Goal: Task Accomplishment & Management: Use online tool/utility

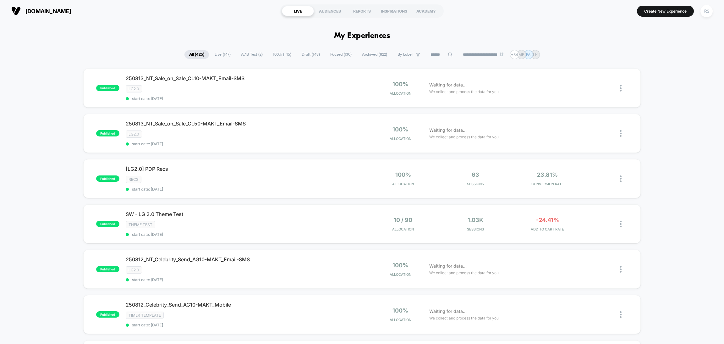
click at [248, 54] on span "A/B Test ( 2 )" at bounding box center [251, 54] width 31 height 8
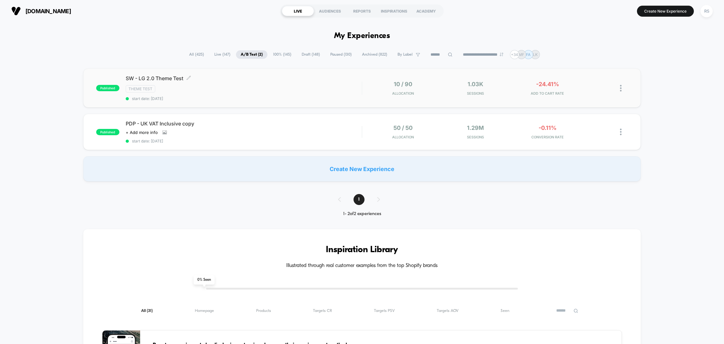
click at [244, 91] on div "Theme Test" at bounding box center [244, 88] width 236 height 7
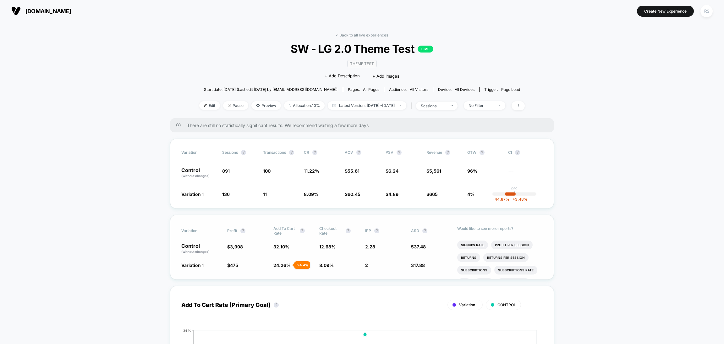
scroll to position [21, 0]
click at [487, 265] on ul "Product Details Views Rate Pages Per Session Signups Signups Rate Profit Per Se…" at bounding box center [500, 258] width 86 height 42
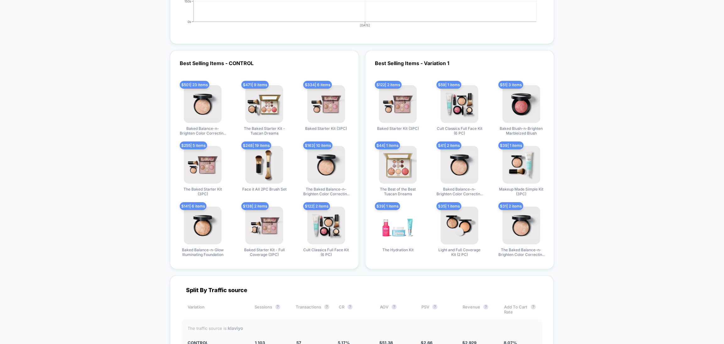
scroll to position [1430, 0]
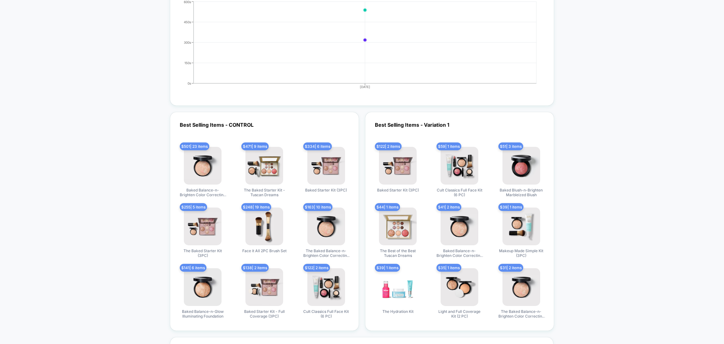
drag, startPoint x: 138, startPoint y: 174, endPoint x: 147, endPoint y: 163, distance: 13.8
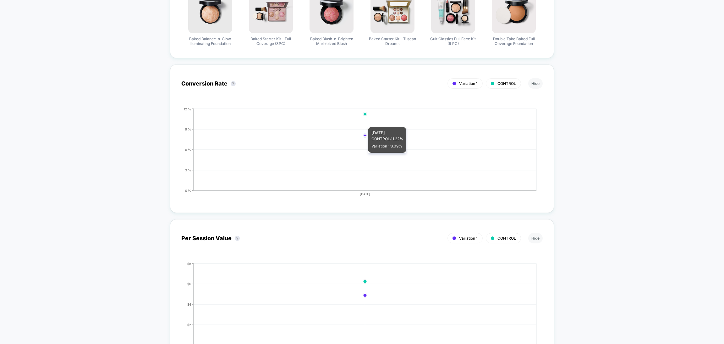
scroll to position [0, 0]
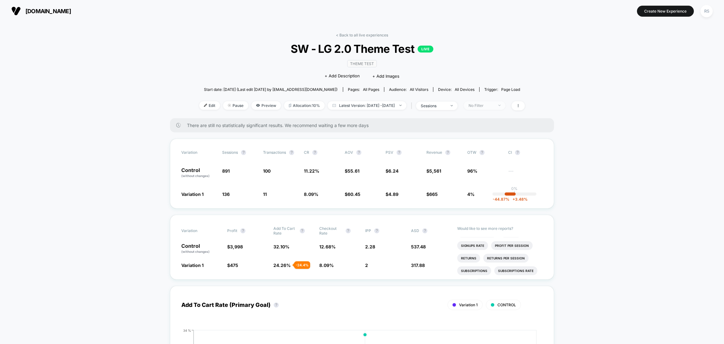
click at [505, 102] on span "No Filter" at bounding box center [484, 105] width 41 height 8
click at [495, 167] on span "New Visitors" at bounding box center [489, 165] width 26 height 5
click at [497, 193] on button "Save" at bounding box center [495, 196] width 58 height 10
click at [458, 106] on span "sessions" at bounding box center [436, 106] width 41 height 8
click at [420, 141] on span "Sessions with impressions" at bounding box center [443, 141] width 53 height 5
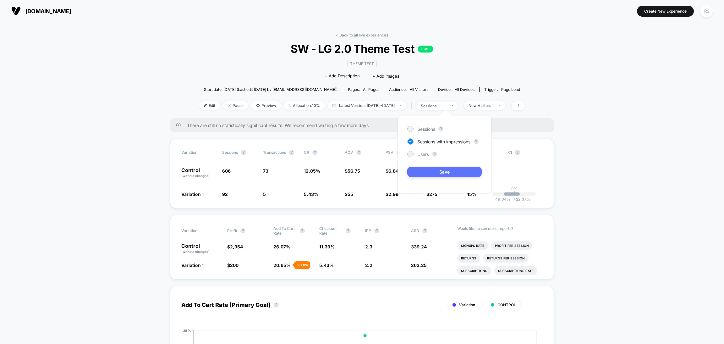
click at [436, 174] on button "Save" at bounding box center [444, 172] width 74 height 10
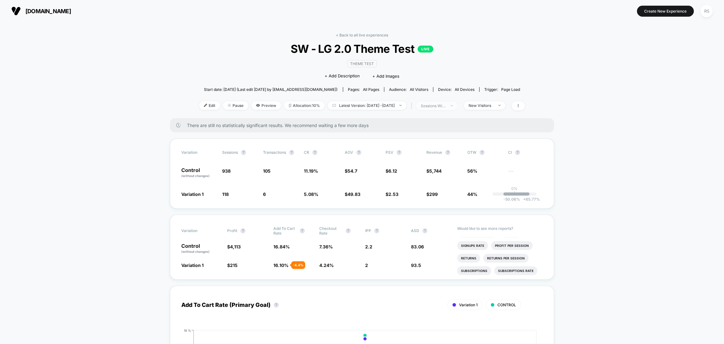
click at [446, 103] on div "sessions with impression" at bounding box center [433, 105] width 25 height 5
click at [422, 152] on span "Users" at bounding box center [423, 154] width 12 height 5
click at [425, 171] on button "Save" at bounding box center [444, 172] width 74 height 10
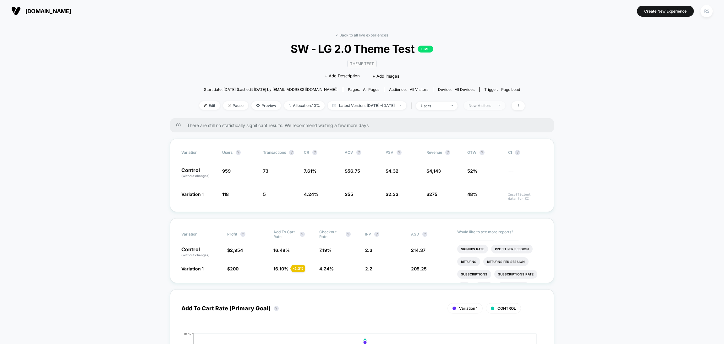
click at [491, 107] on span "New Visitors" at bounding box center [484, 105] width 41 height 8
click at [491, 155] on span "Returning Visitors" at bounding box center [494, 153] width 36 height 5
click at [494, 199] on button "Save" at bounding box center [495, 196] width 58 height 10
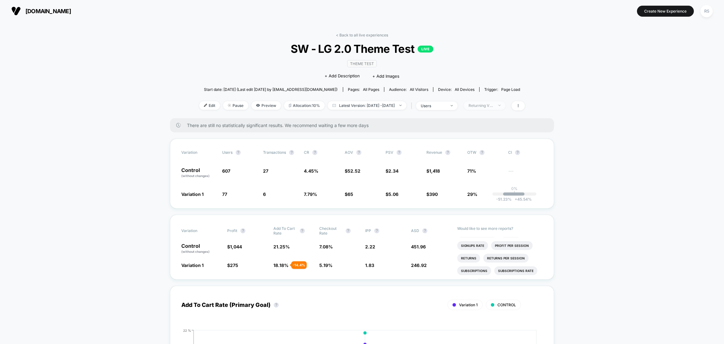
click at [491, 107] on span "Returning Visitors" at bounding box center [484, 105] width 41 height 8
click at [490, 140] on span "Desktop Visitors" at bounding box center [493, 140] width 34 height 5
click at [487, 193] on button "Save" at bounding box center [495, 196] width 58 height 10
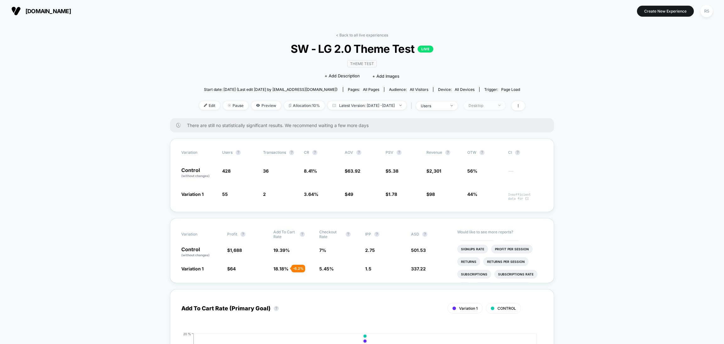
click at [485, 106] on div "Desktop" at bounding box center [481, 105] width 25 height 5
click at [488, 131] on div "Mobile Visitors ? Desktop Visitors ? Returning Visitors ? New Visitors ? No Fil…" at bounding box center [494, 163] width 77 height 96
click at [488, 125] on span "Mobile Visitors" at bounding box center [491, 127] width 30 height 5
click at [492, 195] on button "Save" at bounding box center [495, 196] width 58 height 10
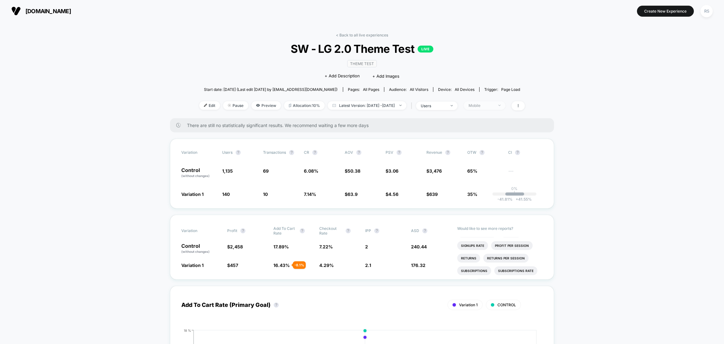
click at [482, 107] on span "Mobile" at bounding box center [484, 105] width 41 height 8
click at [483, 167] on span "New Visitors" at bounding box center [489, 165] width 26 height 5
click at [483, 196] on button "Save" at bounding box center [495, 196] width 58 height 10
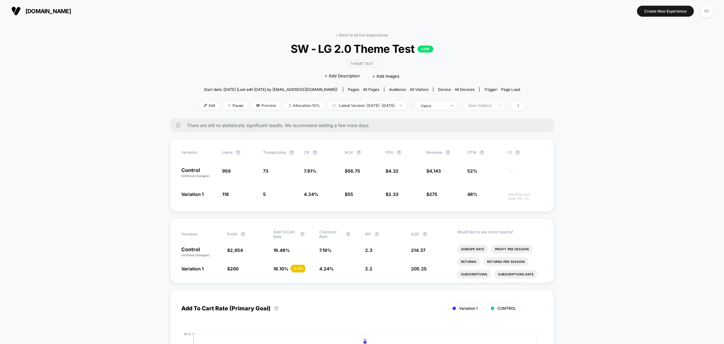
click at [481, 106] on div "New Visitors" at bounding box center [481, 105] width 25 height 5
click at [487, 172] on div "Mobile Visitors ? Desktop Visitors ? Returning Visitors ? New Visitors ? No Fil…" at bounding box center [494, 163] width 77 height 96
click at [487, 178] on span "No Filter" at bounding box center [484, 178] width 17 height 5
click at [491, 189] on div "Mobile Visitors ? Desktop Visitors ? Returning Visitors ? New Visitors ? No Fil…" at bounding box center [494, 163] width 77 height 96
click at [493, 196] on button "Save" at bounding box center [495, 196] width 58 height 10
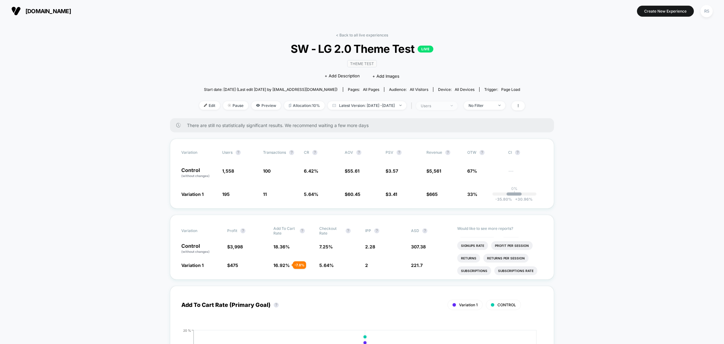
click at [439, 106] on div "users" at bounding box center [433, 105] width 25 height 5
click at [436, 138] on div "Sessions with impressions" at bounding box center [438, 141] width 63 height 6
click at [452, 168] on button "Save" at bounding box center [444, 172] width 74 height 10
click at [366, 33] on link "< Back to all live experiences" at bounding box center [362, 35] width 52 height 5
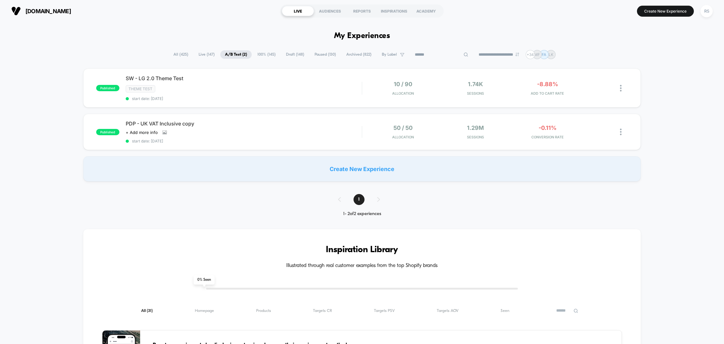
click at [433, 53] on input at bounding box center [441, 55] width 63 height 8
click at [178, 55] on span "All ( 425 )" at bounding box center [181, 54] width 24 height 8
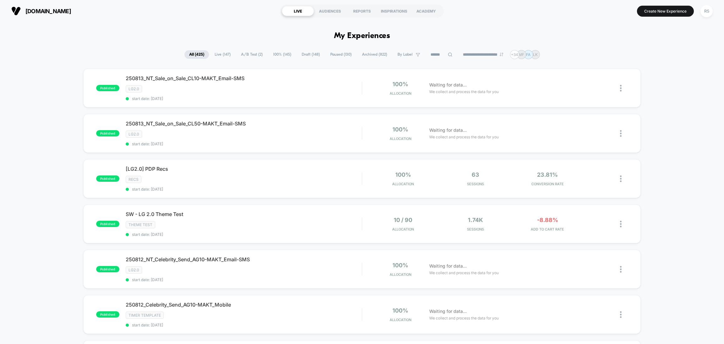
click at [433, 54] on input at bounding box center [441, 55] width 31 height 8
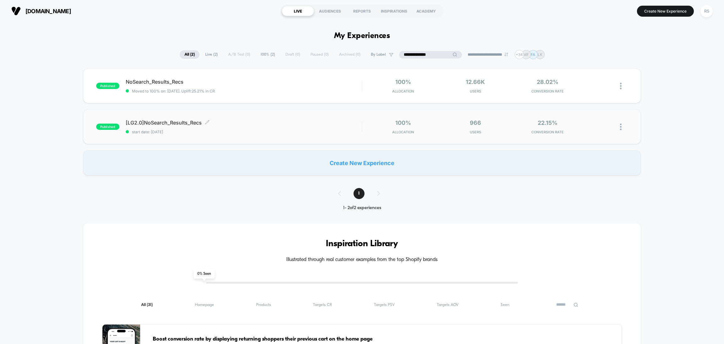
type input "**********"
click at [244, 124] on span "[LG2.0]NoSearch_Results_Recs Click to edit experience details" at bounding box center [244, 122] width 236 height 6
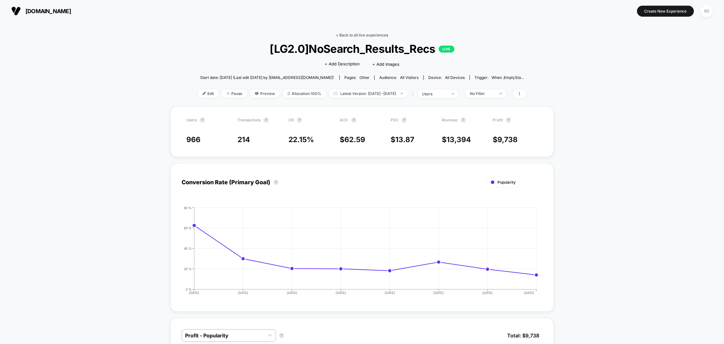
click at [354, 33] on link "< Back to all live experiences" at bounding box center [362, 35] width 52 height 5
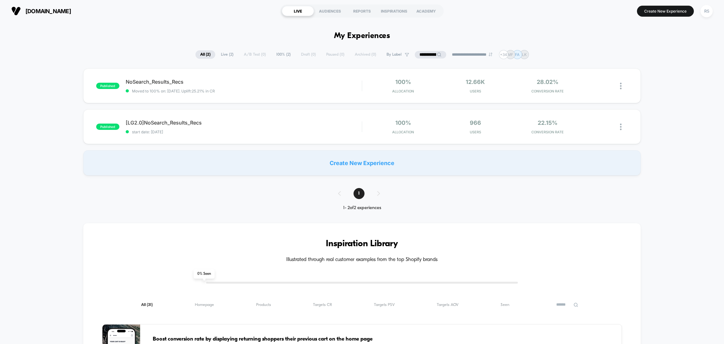
click at [426, 52] on input "**********" at bounding box center [430, 55] width 31 height 8
click at [426, 52] on input "**********" at bounding box center [430, 55] width 63 height 8
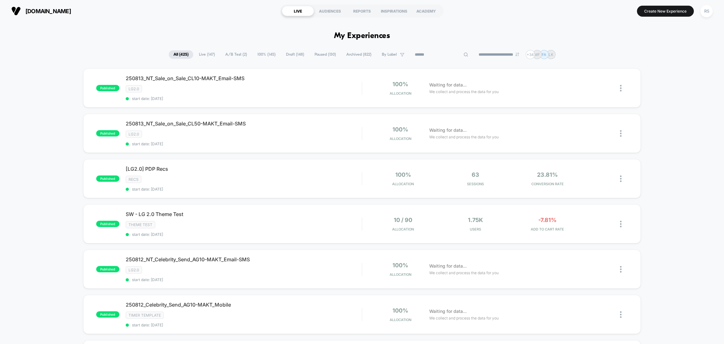
click at [242, 55] on span "A/B Test ( 2 )" at bounding box center [251, 54] width 31 height 8
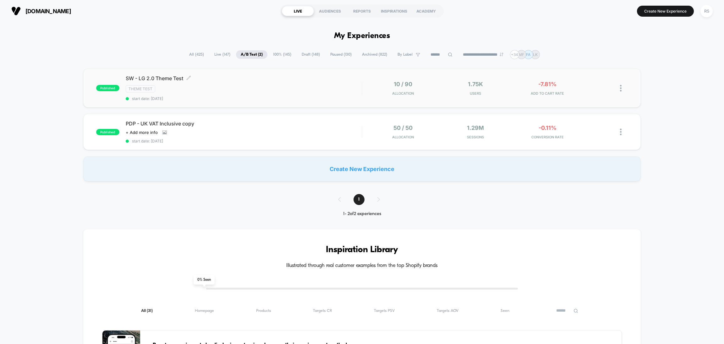
click at [257, 85] on div "Theme Test" at bounding box center [244, 88] width 236 height 7
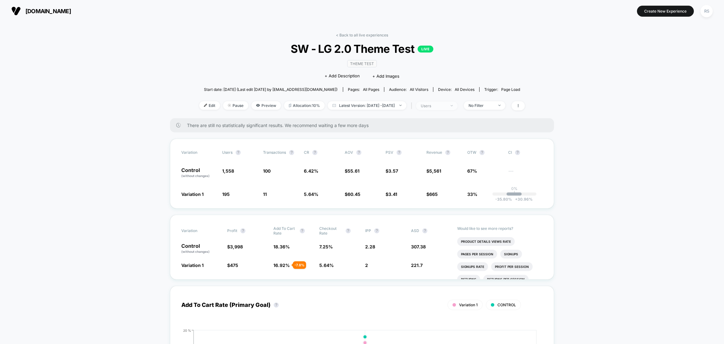
click at [440, 105] on div "users" at bounding box center [433, 105] width 25 height 5
click at [440, 141] on span "Sessions with impressions" at bounding box center [443, 141] width 53 height 5
click at [454, 176] on button "Save" at bounding box center [444, 172] width 74 height 10
click at [505, 107] on span "No Filter" at bounding box center [484, 105] width 41 height 8
click at [486, 166] on span "New Visitors" at bounding box center [489, 165] width 26 height 5
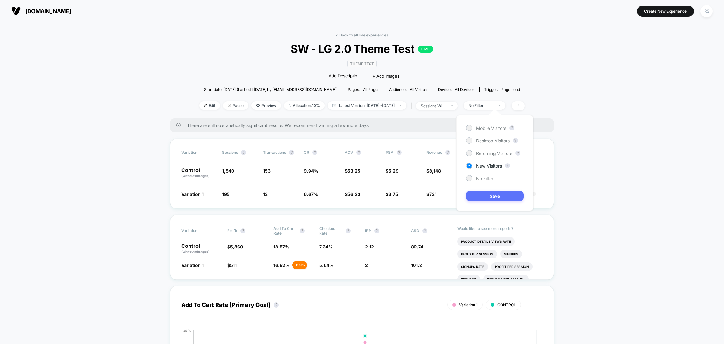
click at [484, 200] on button "Save" at bounding box center [495, 196] width 58 height 10
click at [446, 103] on div "sessions with impression" at bounding box center [433, 105] width 25 height 5
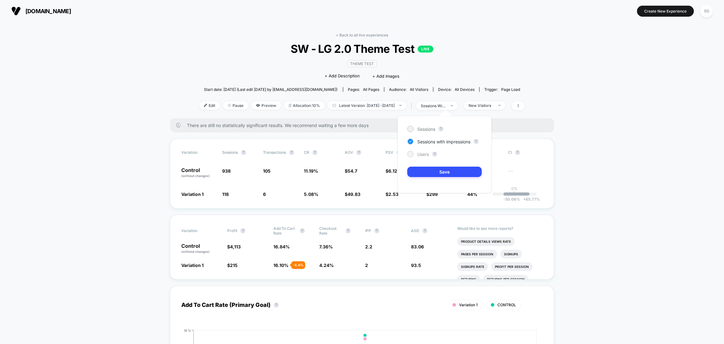
click at [425, 153] on span "Users" at bounding box center [423, 154] width 12 height 5
click at [433, 170] on button "Save" at bounding box center [444, 172] width 74 height 10
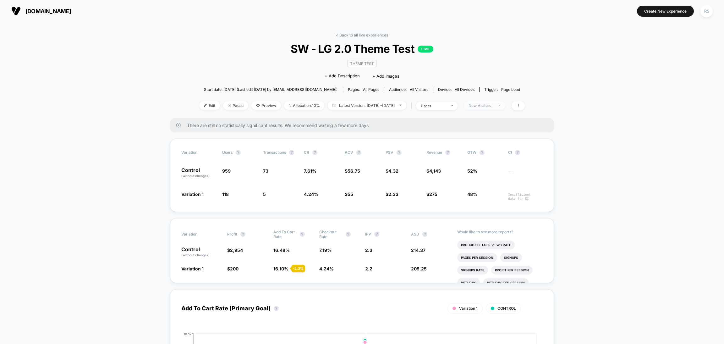
click at [494, 104] on div "New Visitors" at bounding box center [481, 105] width 25 height 5
click at [489, 175] on div "No Filter" at bounding box center [479, 178] width 27 height 6
click at [493, 196] on button "Save" at bounding box center [495, 196] width 58 height 10
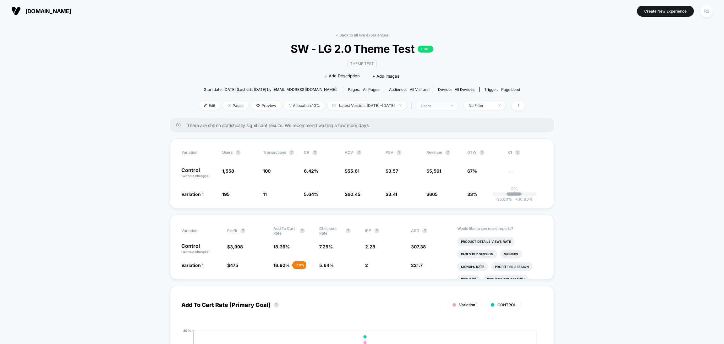
click at [443, 107] on div "users" at bounding box center [433, 105] width 25 height 5
click at [445, 139] on span "Sessions with impressions" at bounding box center [443, 141] width 53 height 5
click at [450, 178] on div "Sessions ? Sessions with impressions ? Users ? Save" at bounding box center [445, 154] width 94 height 77
click at [450, 175] on button "Save" at bounding box center [444, 172] width 74 height 10
click at [344, 37] on link "< Back to all live experiences" at bounding box center [362, 35] width 52 height 5
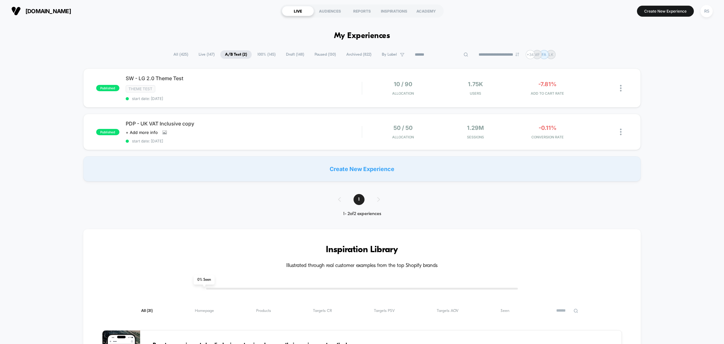
click at [431, 54] on input at bounding box center [441, 55] width 63 height 8
click at [177, 54] on span "All ( 425 )" at bounding box center [181, 54] width 24 height 8
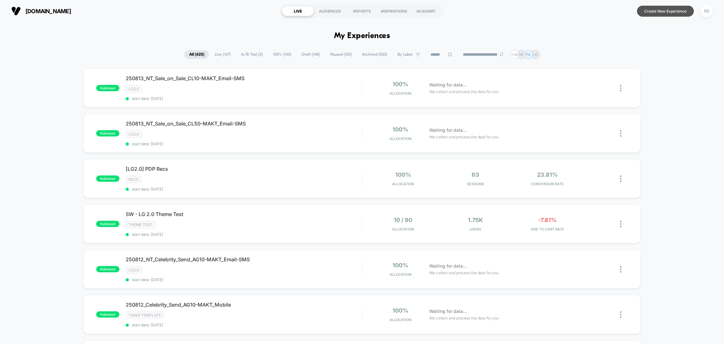
click at [645, 12] on button "Create New Experience" at bounding box center [665, 11] width 57 height 11
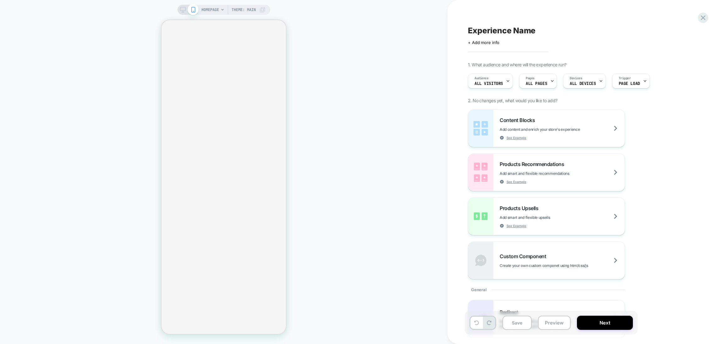
click at [214, 8] on span "HOMEPAGE" at bounding box center [210, 10] width 18 height 10
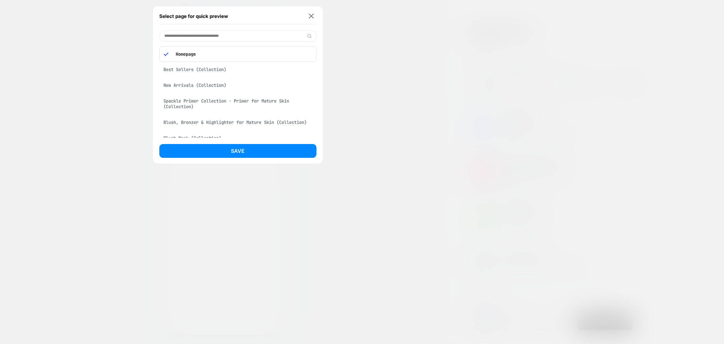
click at [237, 33] on input at bounding box center [237, 35] width 157 height 11
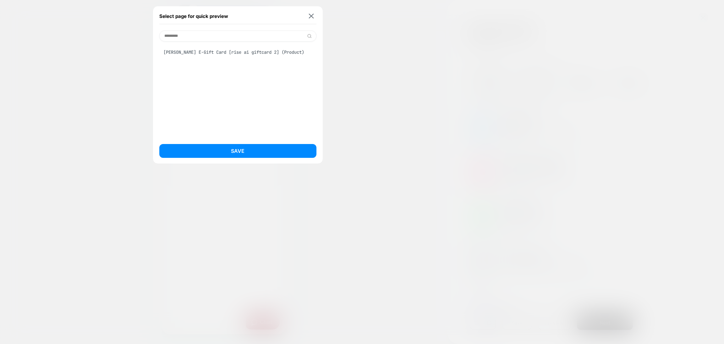
type input "*********"
click at [256, 52] on div "Laura Geller E-Gift Card [rise ai giftcard 2] (Product)" at bounding box center [237, 52] width 157 height 12
click at [237, 153] on button "Save" at bounding box center [237, 151] width 157 height 14
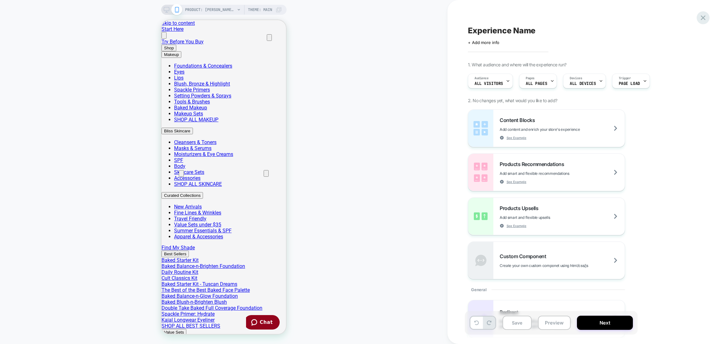
click at [701, 16] on icon at bounding box center [703, 17] width 5 height 5
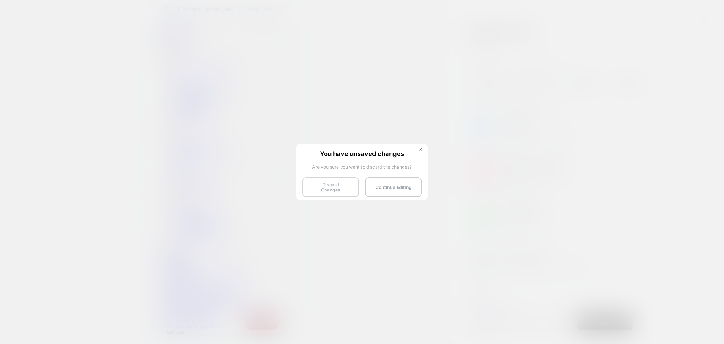
click at [328, 181] on button "Discard Changes" at bounding box center [330, 186] width 57 height 19
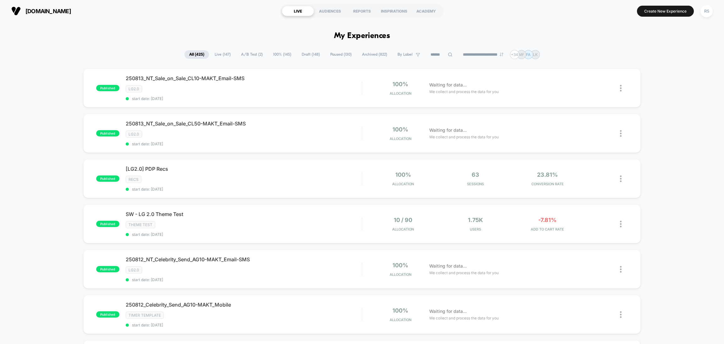
click at [433, 53] on input at bounding box center [441, 55] width 31 height 8
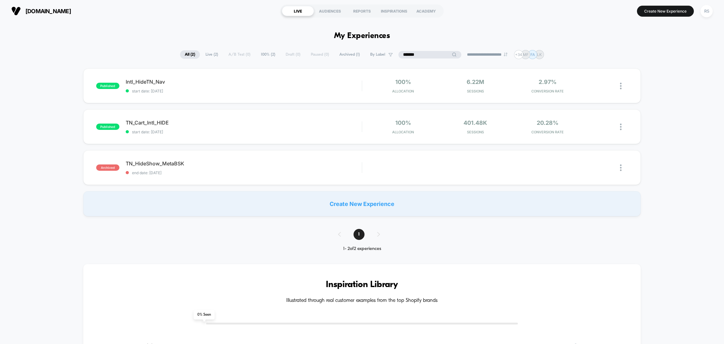
click at [414, 52] on input "*******" at bounding box center [430, 55] width 63 height 8
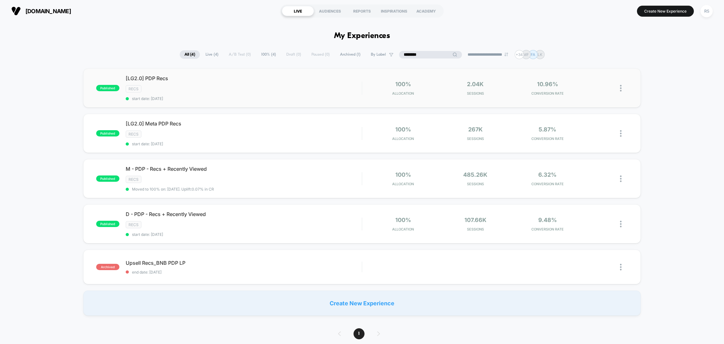
type input "********"
click at [186, 87] on div "recs" at bounding box center [244, 88] width 236 height 7
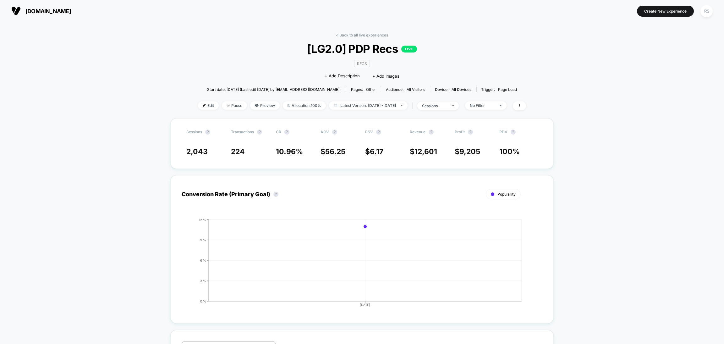
click at [712, 4] on div "RS" at bounding box center [707, 11] width 16 height 16
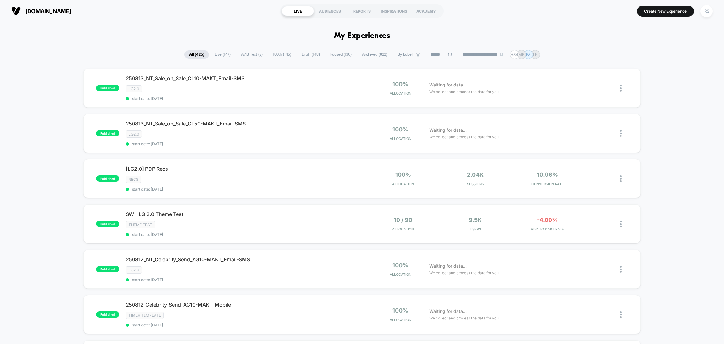
click at [426, 54] on input at bounding box center [441, 55] width 31 height 8
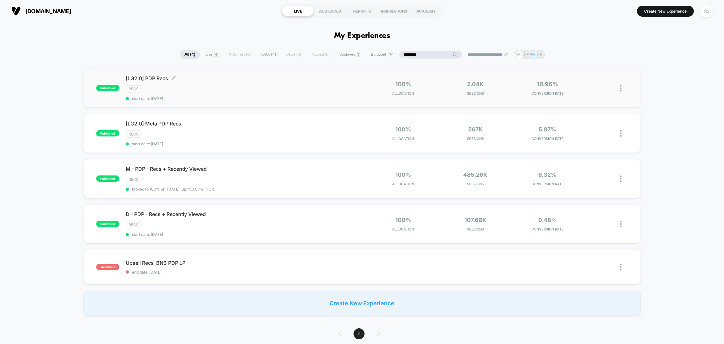
type input "********"
click at [227, 88] on div "recs" at bounding box center [244, 88] width 236 height 7
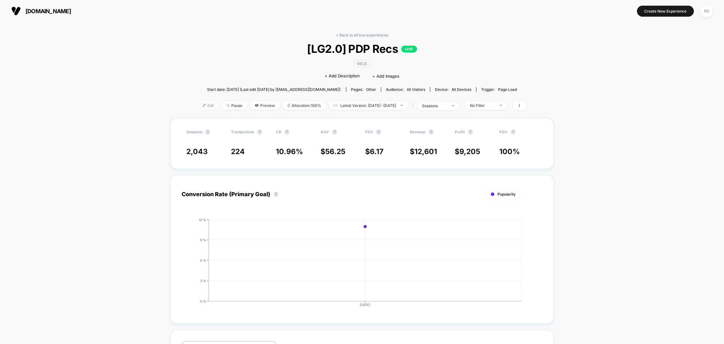
click at [203, 102] on span "Edit" at bounding box center [208, 105] width 21 height 8
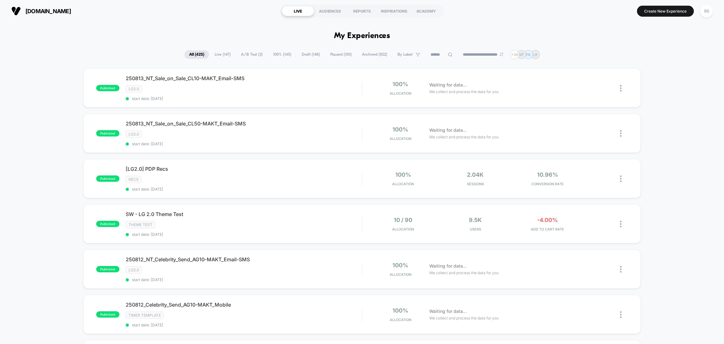
click at [435, 51] on input at bounding box center [441, 55] width 31 height 8
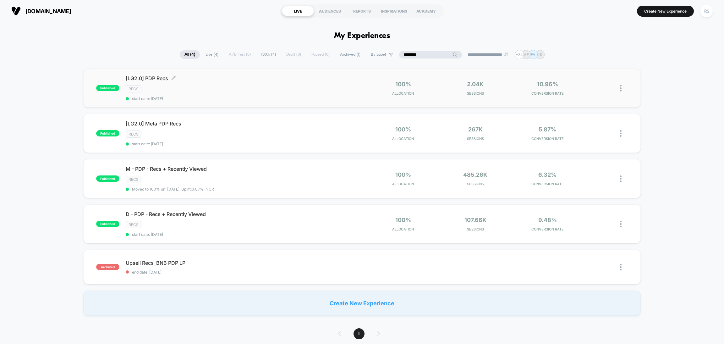
type input "********"
click at [291, 87] on div "recs" at bounding box center [244, 88] width 236 height 7
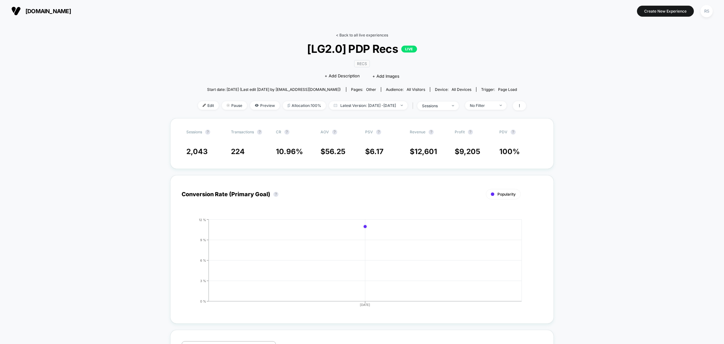
click at [350, 36] on link "< Back to all live experiences" at bounding box center [362, 35] width 52 height 5
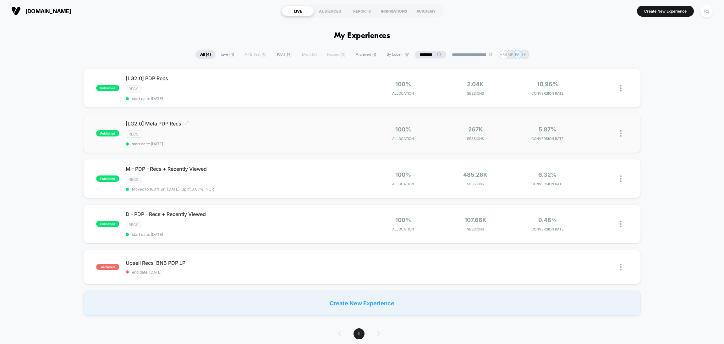
click at [227, 138] on div "[LG2.0] Meta PDP Recs Click to edit experience details Click to edit experience…" at bounding box center [244, 133] width 236 height 26
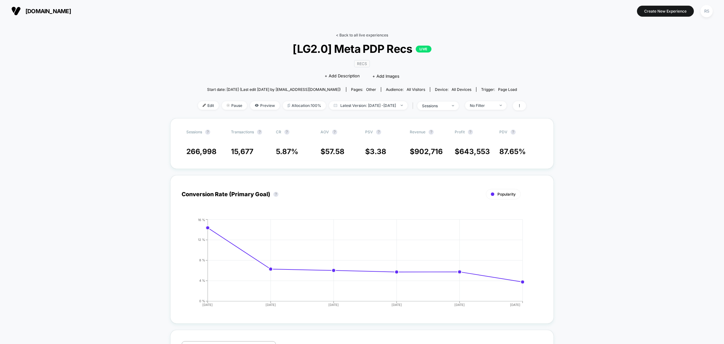
click at [375, 35] on link "< Back to all live experiences" at bounding box center [362, 35] width 52 height 5
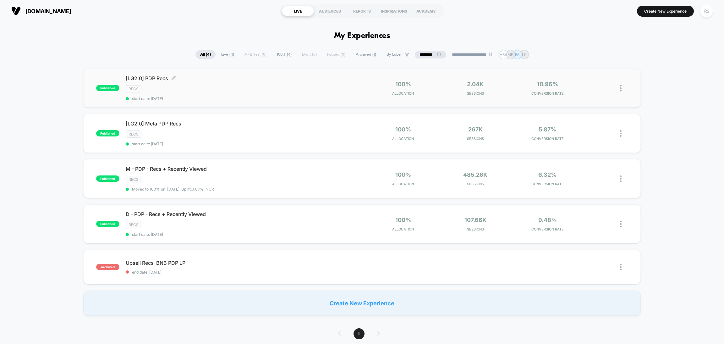
click at [245, 79] on span "[LG2.0] PDP Recs Click to edit experience details" at bounding box center [244, 78] width 236 height 6
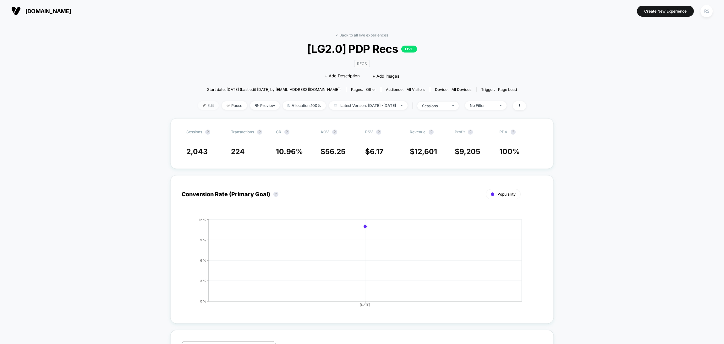
click at [203, 106] on img at bounding box center [204, 105] width 3 height 3
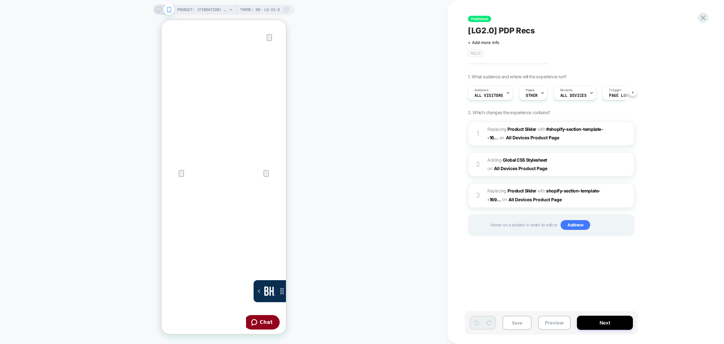
scroll to position [0, 0]
click at [617, 195] on img at bounding box center [618, 195] width 5 height 5
click at [520, 323] on button "Save" at bounding box center [517, 323] width 29 height 14
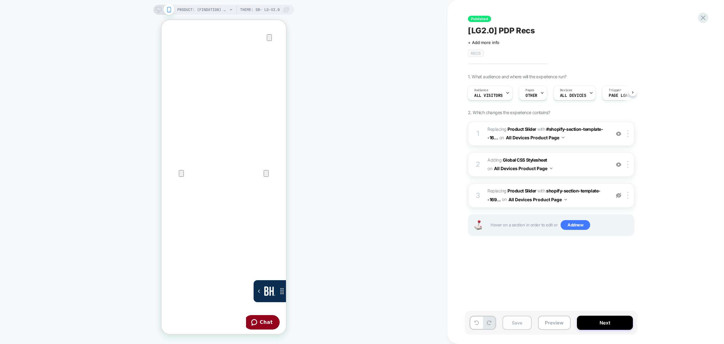
click at [520, 323] on button "Save" at bounding box center [517, 323] width 29 height 14
click at [594, 326] on button "Next" at bounding box center [605, 323] width 56 height 14
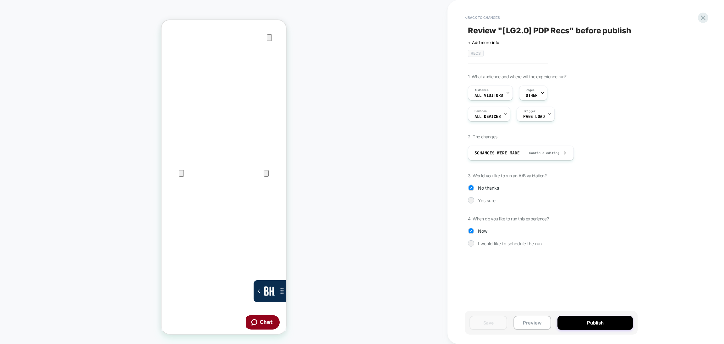
click at [595, 326] on button "Publish" at bounding box center [595, 323] width 75 height 14
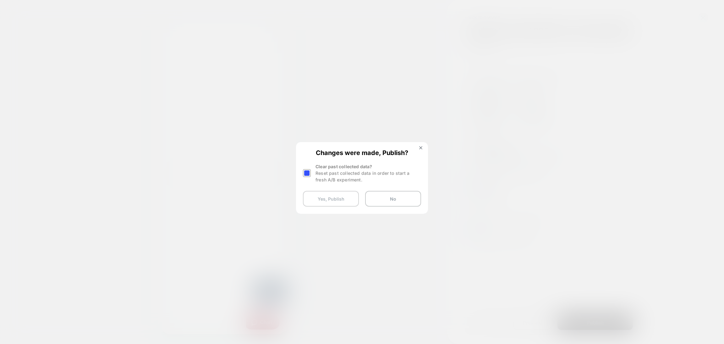
click at [327, 195] on button "Yes, Publish" at bounding box center [331, 199] width 56 height 16
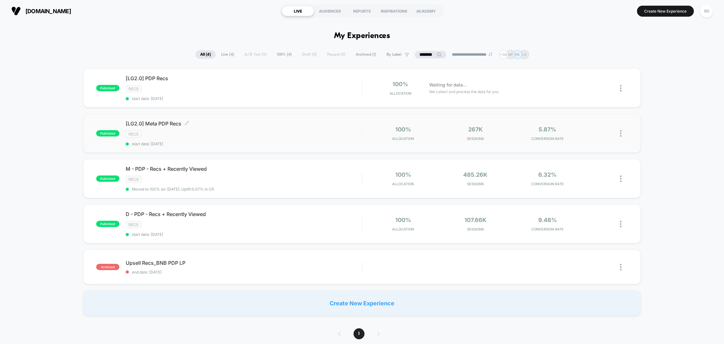
click at [236, 123] on span "[LG2.0] Meta PDP Recs Click to edit experience details" at bounding box center [244, 123] width 236 height 6
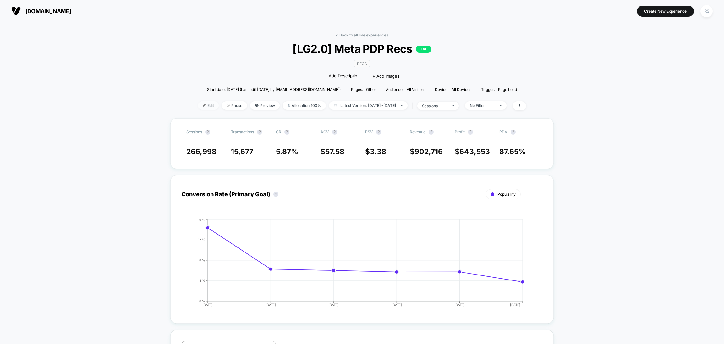
click at [198, 106] on span "Edit" at bounding box center [208, 105] width 21 height 8
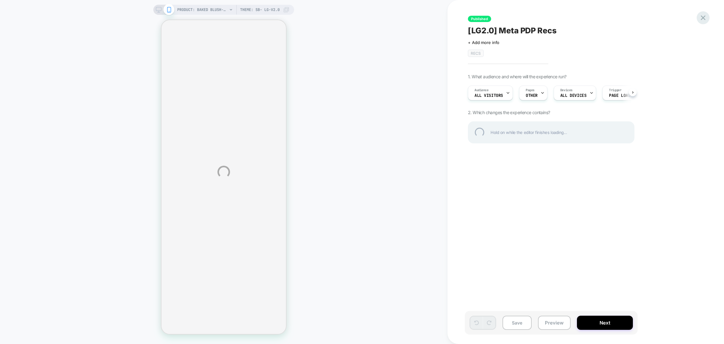
click at [703, 15] on div at bounding box center [703, 17] width 13 height 13
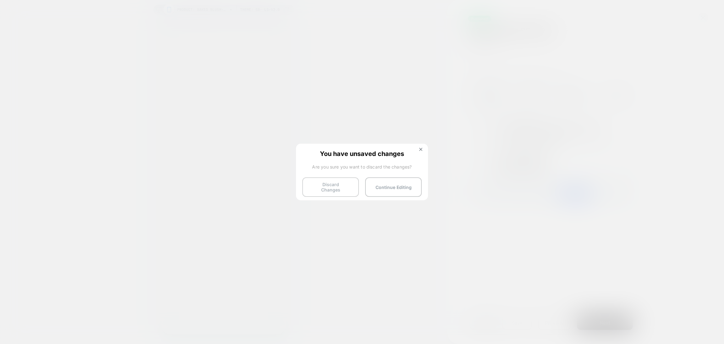
click at [326, 183] on button "Discard Changes" at bounding box center [330, 186] width 57 height 19
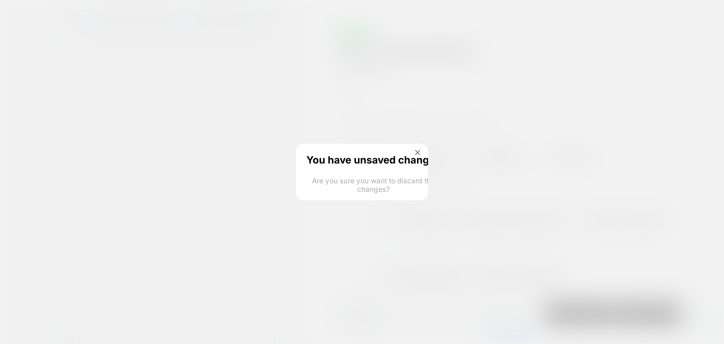
click at [338, 185] on html "PRODUCT: Baked Blush-n-Brighten Marbleized Blush PRODUCT: Baked Blush-n-Brighte…" at bounding box center [362, 193] width 724 height 387
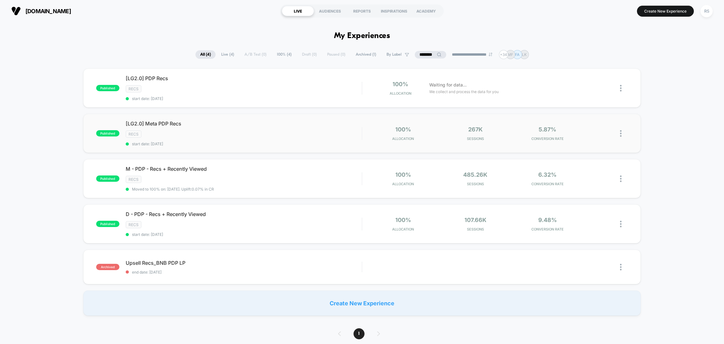
click at [620, 130] on img at bounding box center [621, 133] width 2 height 7
click at [597, 125] on div "Pause" at bounding box center [588, 126] width 57 height 14
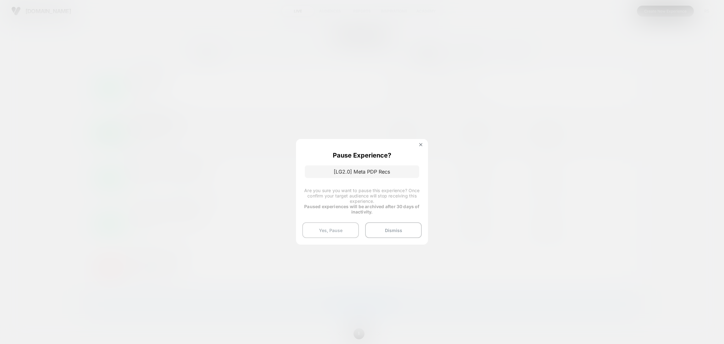
click at [338, 224] on button "Yes, Pause" at bounding box center [330, 230] width 57 height 16
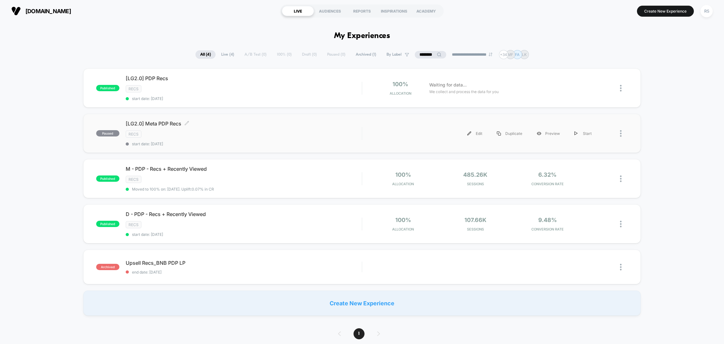
click at [260, 127] on div "[LG2.0] Meta PDP Recs Click to edit experience details Click to edit experience…" at bounding box center [244, 133] width 236 height 26
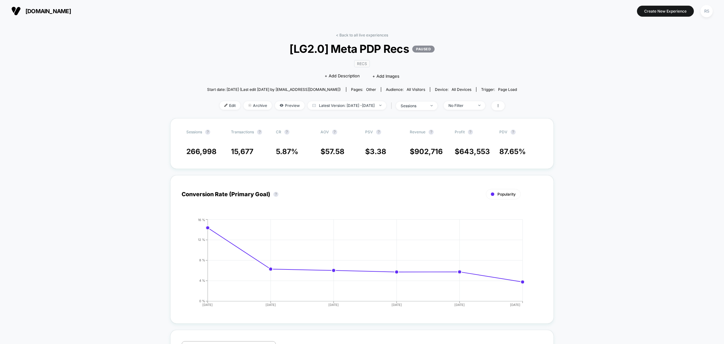
click at [220, 109] on div "Edit Archive Preview Latest Version: Aug 7, 2025 - Aug 12, 2025 | sessions No F…" at bounding box center [362, 105] width 310 height 9
click at [220, 107] on span "Edit" at bounding box center [230, 105] width 21 height 8
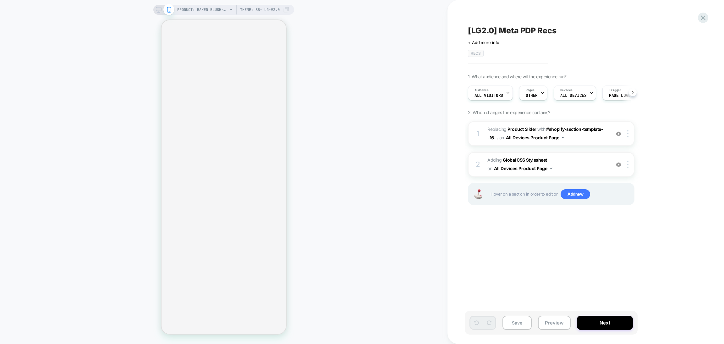
click at [533, 93] on span "OTHER" at bounding box center [532, 95] width 12 height 4
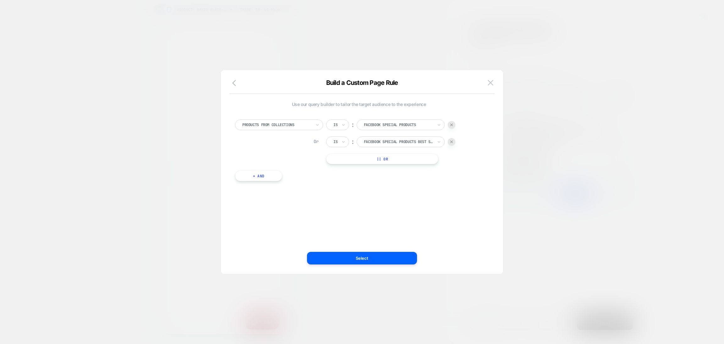
click at [451, 142] on img at bounding box center [451, 142] width 3 height 3
click at [395, 142] on button "|| Or" at bounding box center [382, 141] width 112 height 11
drag, startPoint x: 491, startPoint y: 83, endPoint x: 494, endPoint y: 87, distance: 4.7
click at [491, 83] on img at bounding box center [491, 82] width 6 height 5
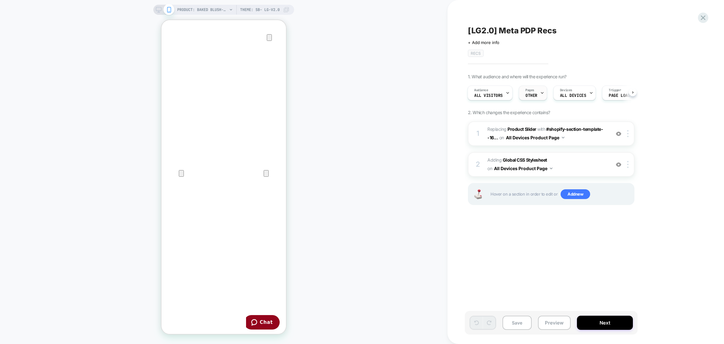
click at [531, 91] on span "Pages" at bounding box center [530, 90] width 9 height 4
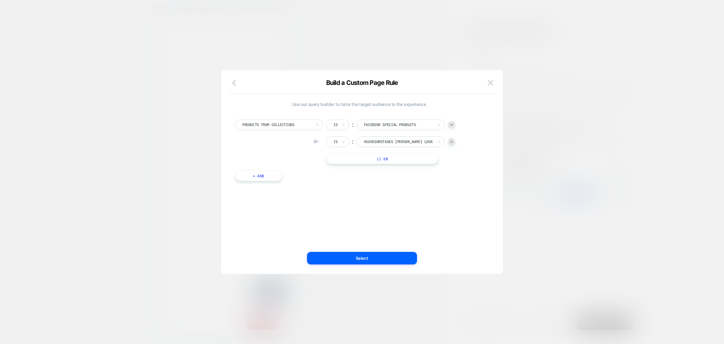
click at [522, 95] on div at bounding box center [362, 172] width 724 height 344
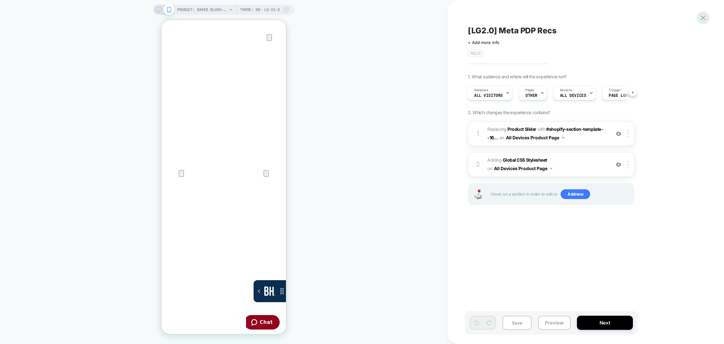
click at [700, 17] on icon at bounding box center [703, 18] width 8 height 8
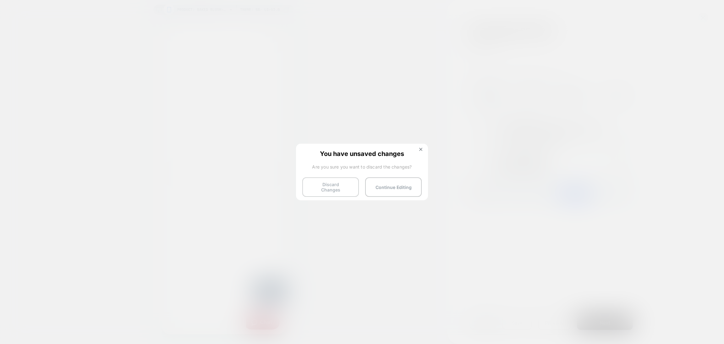
click at [337, 187] on button "Discard Changes" at bounding box center [330, 186] width 57 height 19
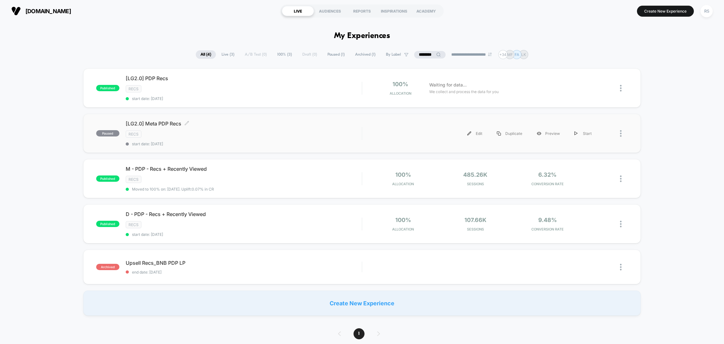
click at [231, 128] on div "[LG2.0] Meta PDP Recs Click to edit experience details Click to edit experience…" at bounding box center [244, 133] width 236 height 26
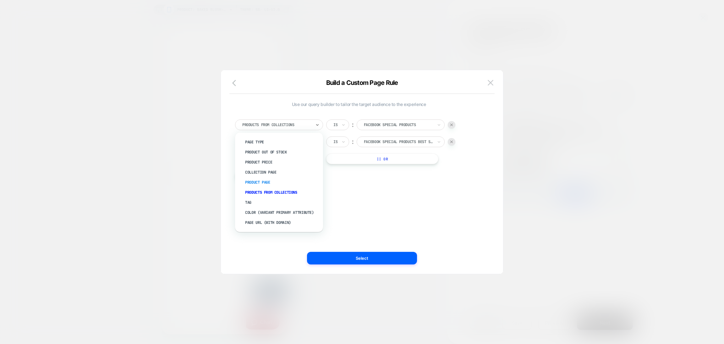
click at [270, 182] on div "Product Page" at bounding box center [282, 182] width 82 height 10
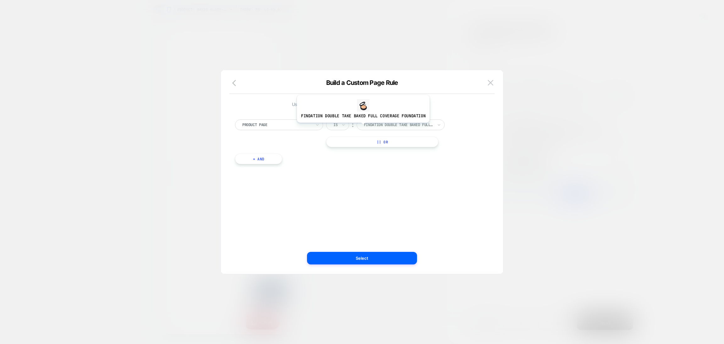
click at [362, 127] on div "findation double take baked full coverage foundation" at bounding box center [401, 124] width 88 height 11
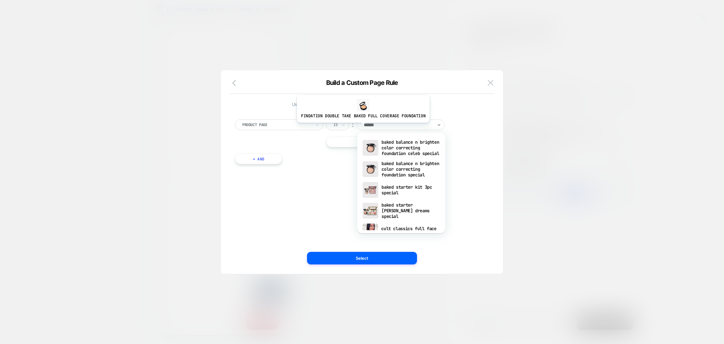
type input "*******"
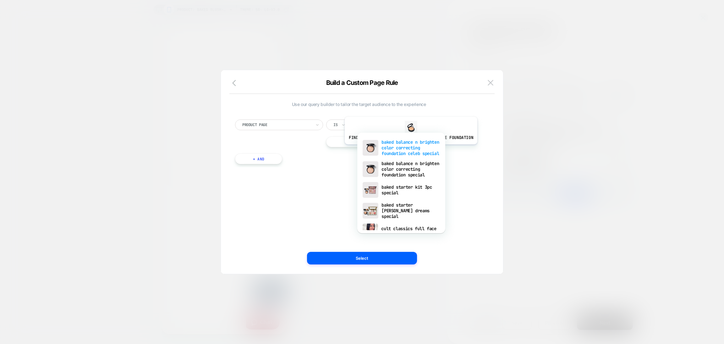
click at [410, 149] on div "baked balance n brighten color correcting foundation celeb special" at bounding box center [402, 147] width 82 height 21
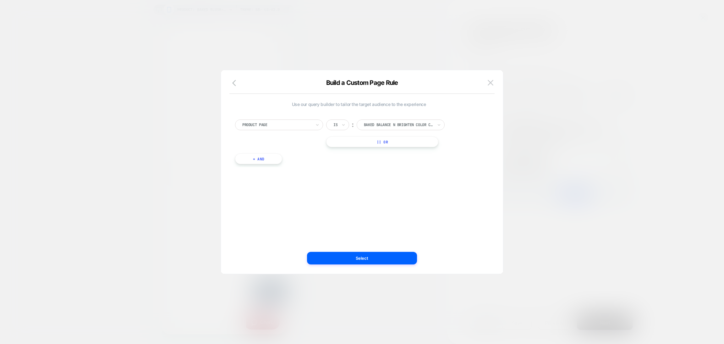
click at [399, 143] on button "|| Or" at bounding box center [382, 141] width 112 height 11
click at [403, 142] on div at bounding box center [398, 142] width 69 height 6
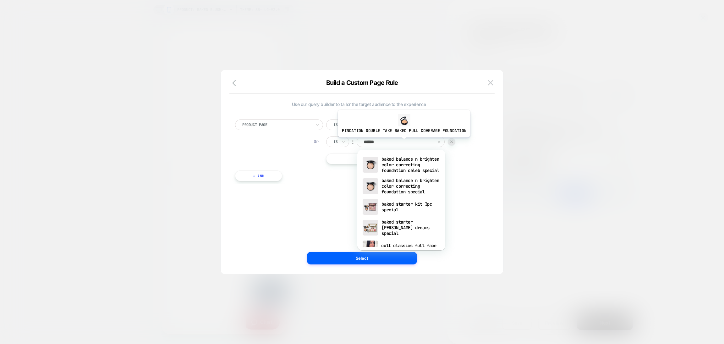
type input "*******"
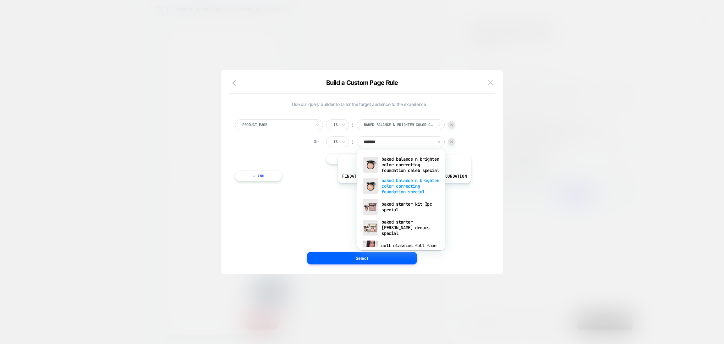
click at [403, 188] on div "baked balance n brighten color correcting foundation special" at bounding box center [402, 185] width 82 height 21
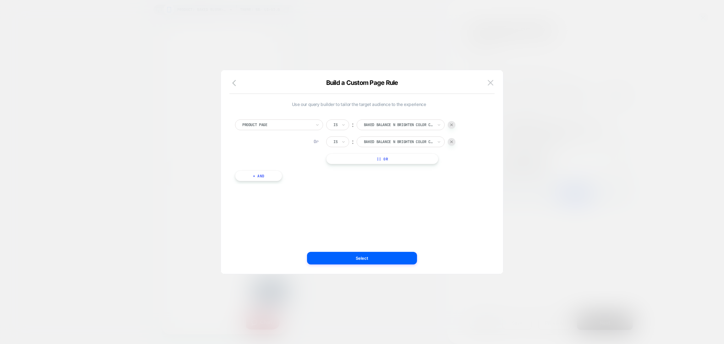
click at [450, 125] on div at bounding box center [452, 125] width 8 height 8
click at [406, 141] on button "|| Or" at bounding box center [382, 141] width 112 height 11
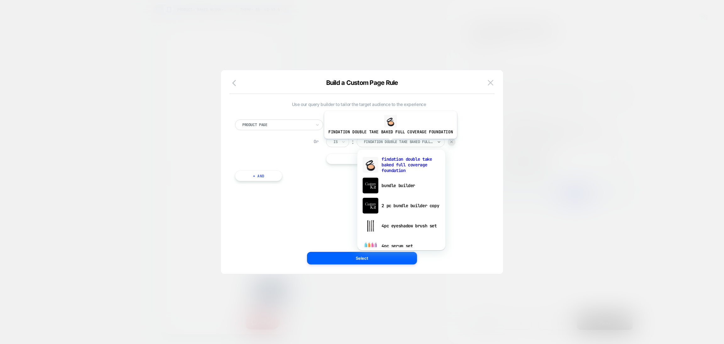
click at [389, 143] on div at bounding box center [398, 142] width 69 height 6
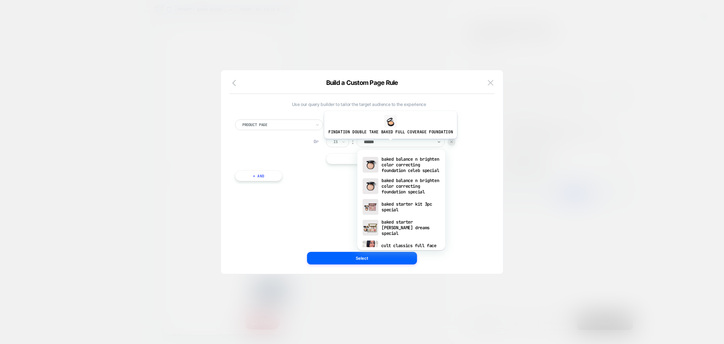
type input "*******"
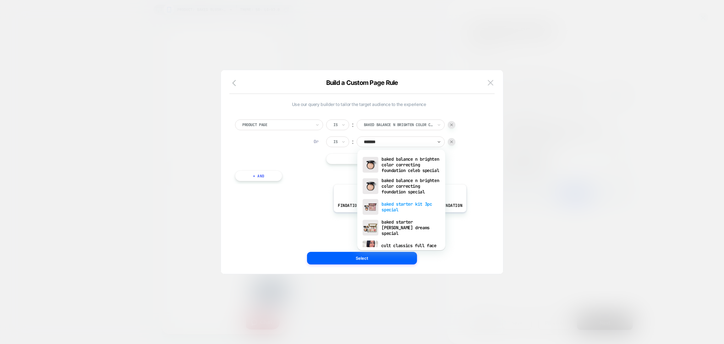
click at [399, 217] on div "baked starter kit 3pc special" at bounding box center [402, 207] width 82 height 20
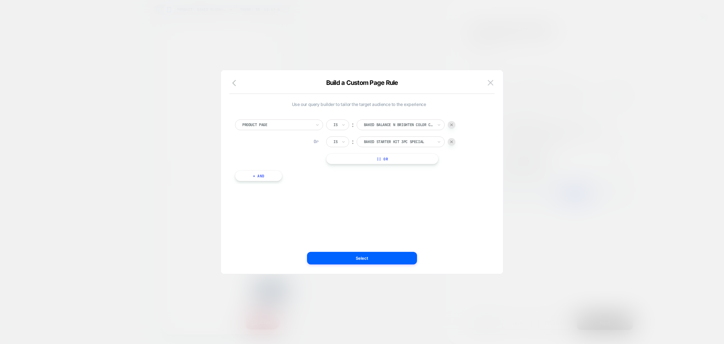
click at [392, 160] on button "|| Or" at bounding box center [382, 158] width 112 height 11
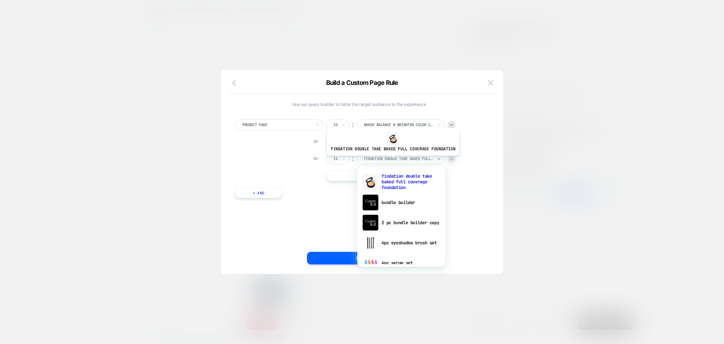
click at [392, 160] on div at bounding box center [398, 159] width 69 height 6
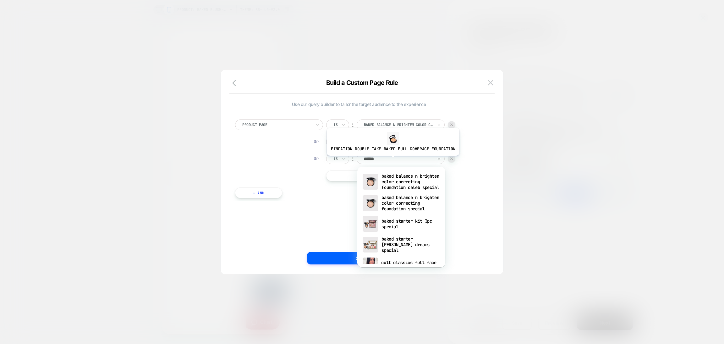
type input "*******"
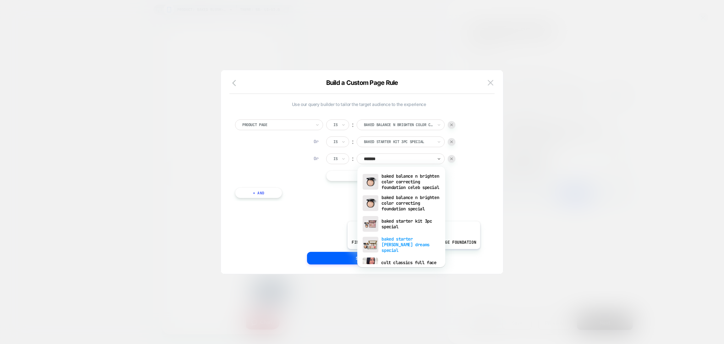
click at [412, 254] on div "baked starter kit tuscan dreams special" at bounding box center [402, 244] width 82 height 21
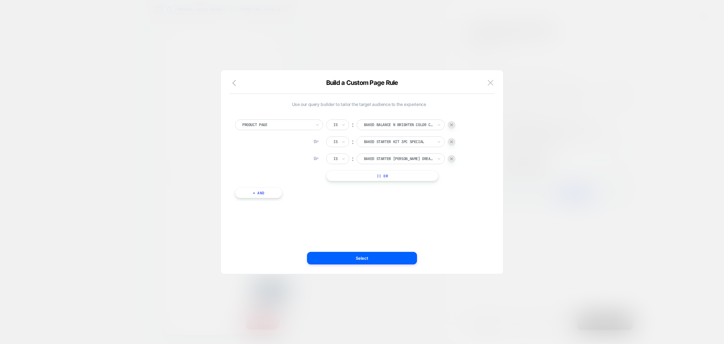
click at [382, 168] on div "Is ︰ baked balance n brighten color correcting foundation special BAKED BALANCE…" at bounding box center [390, 150] width 129 height 62
click at [386, 175] on button "|| Or" at bounding box center [382, 175] width 112 height 11
click at [387, 175] on div at bounding box center [398, 176] width 69 height 6
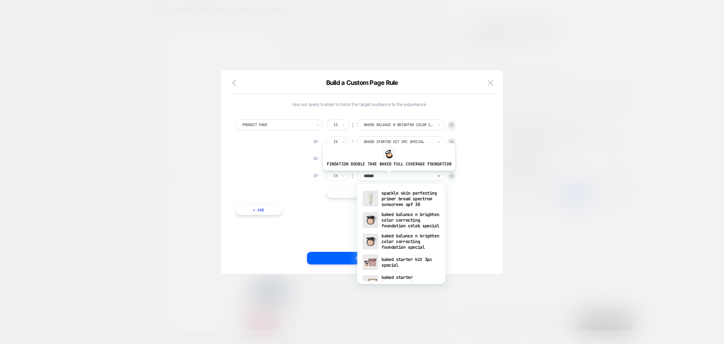
type input "*******"
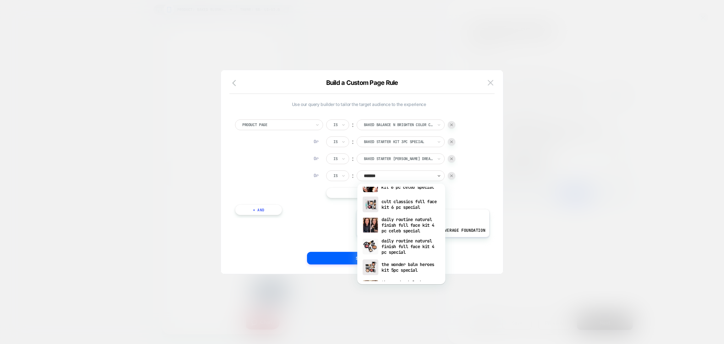
scroll to position [100, 0]
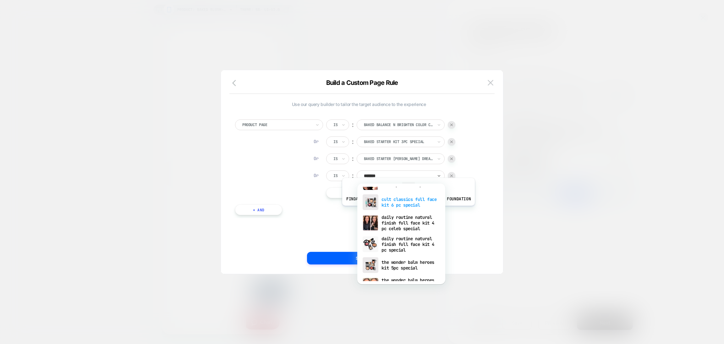
click at [407, 210] on div "cult classics full face kit 6 pc special" at bounding box center [402, 202] width 82 height 20
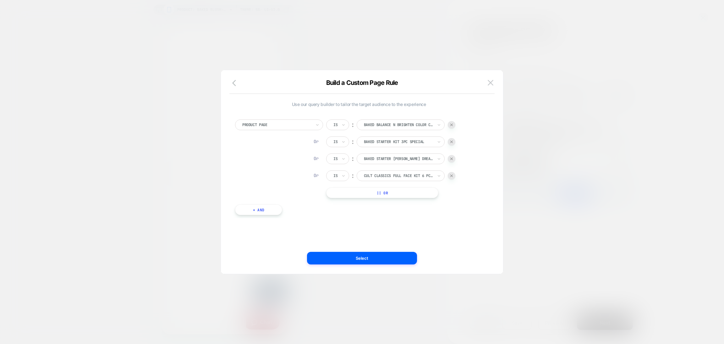
click at [403, 196] on button "|| Or" at bounding box center [382, 192] width 112 height 11
click at [400, 190] on div at bounding box center [398, 193] width 69 height 6
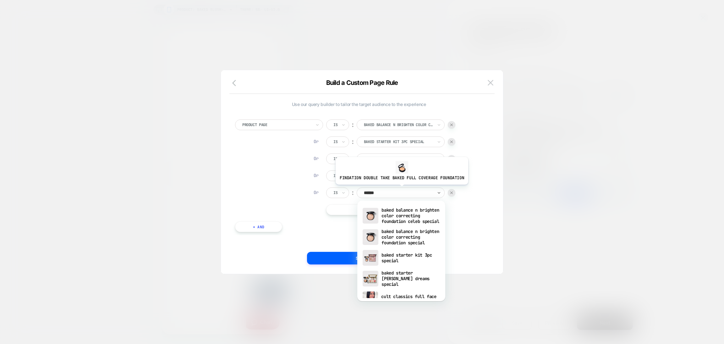
type input "*******"
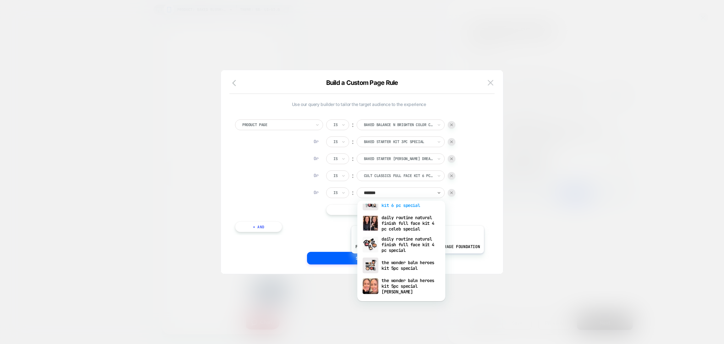
scroll to position [127, 0]
click at [404, 249] on div "daily routine natural finish full face kit 4 pc special" at bounding box center [402, 244] width 82 height 21
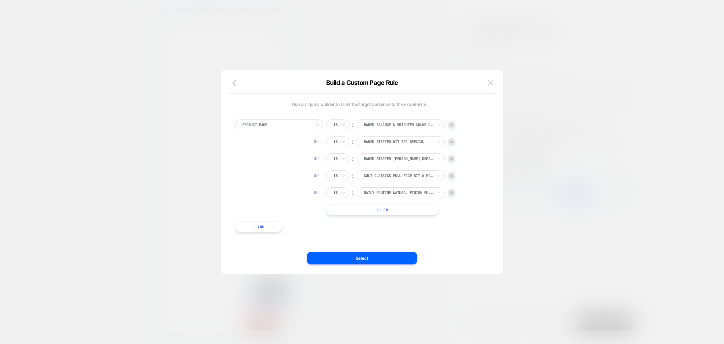
click at [397, 210] on button "|| Or" at bounding box center [382, 209] width 112 height 11
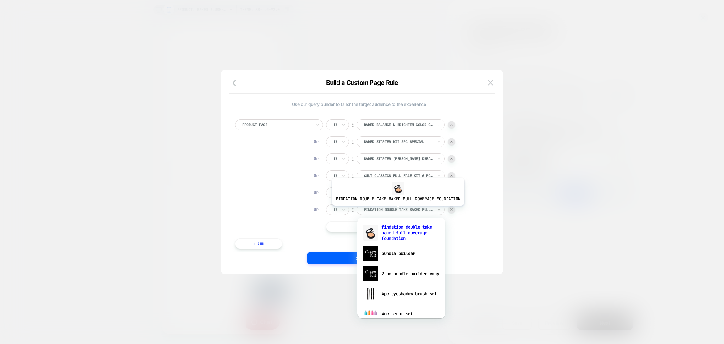
click at [397, 210] on div at bounding box center [398, 210] width 69 height 6
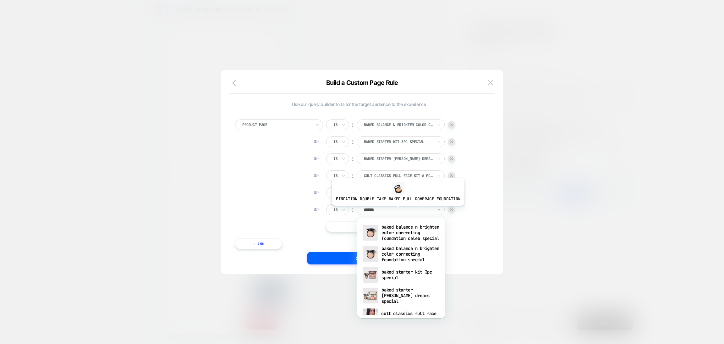
type input "*******"
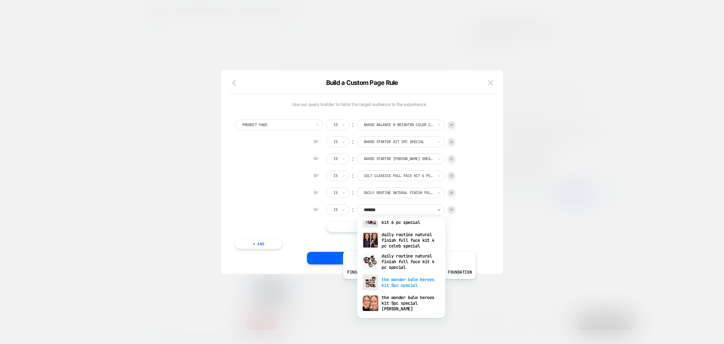
click at [408, 284] on div "the wonder balm heroes kit 5pc special" at bounding box center [402, 282] width 82 height 20
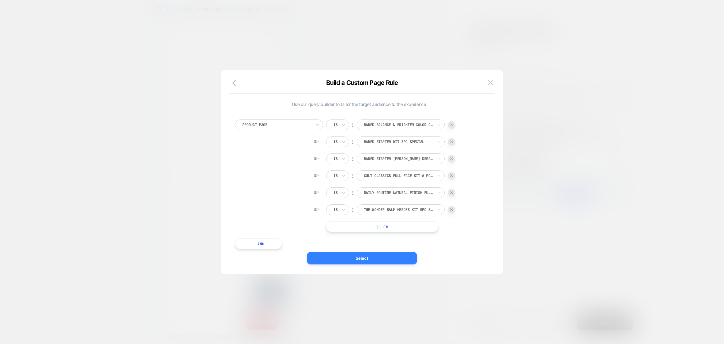
click at [369, 259] on button "Select" at bounding box center [362, 258] width 110 height 13
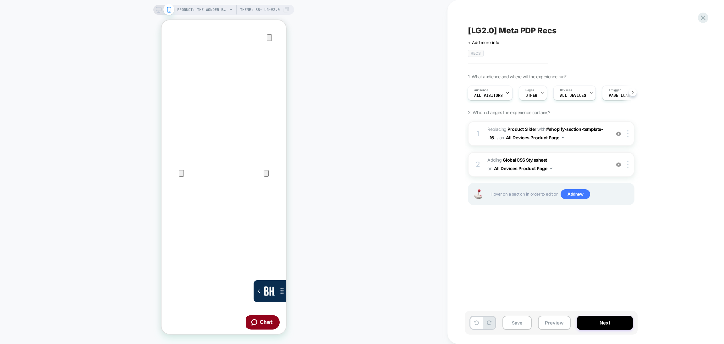
click at [521, 320] on button "Save" at bounding box center [517, 323] width 29 height 14
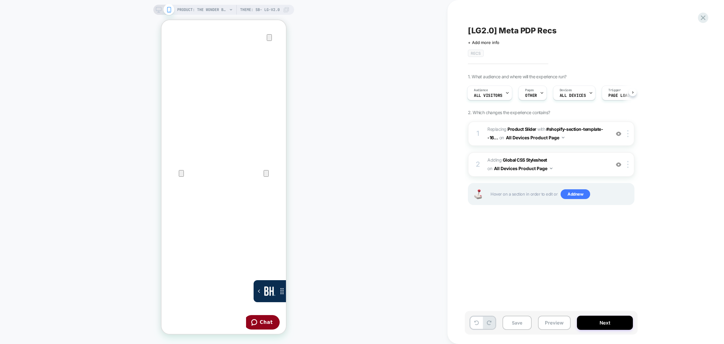
click at [521, 320] on button "Save" at bounding box center [517, 323] width 29 height 14
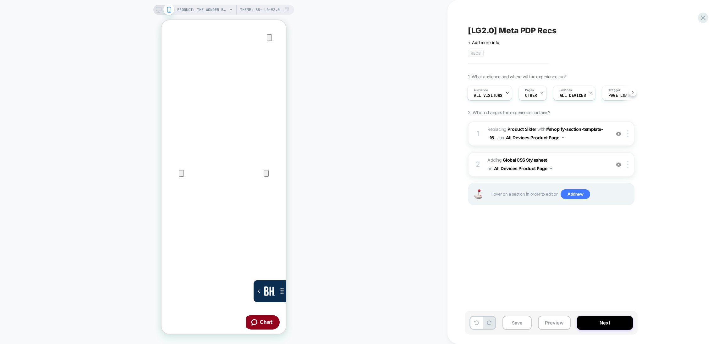
click at [521, 320] on button "Save" at bounding box center [517, 323] width 29 height 14
click at [520, 323] on button "Save" at bounding box center [517, 323] width 29 height 14
click at [610, 322] on button "Next" at bounding box center [605, 323] width 56 height 14
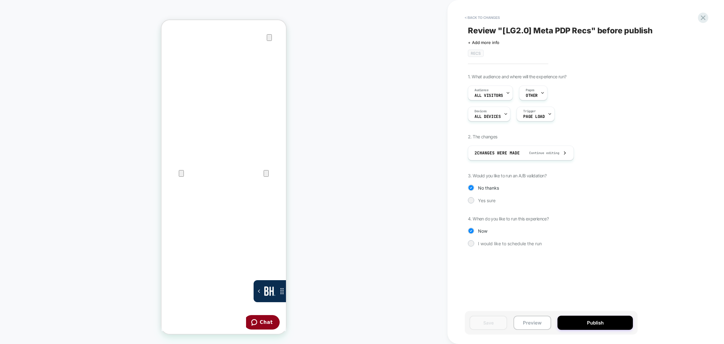
click at [610, 322] on button "Publish" at bounding box center [595, 323] width 75 height 14
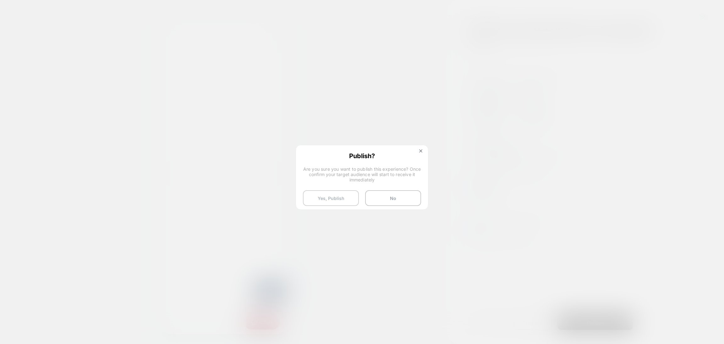
click at [338, 196] on button "Yes, Publish" at bounding box center [331, 198] width 56 height 16
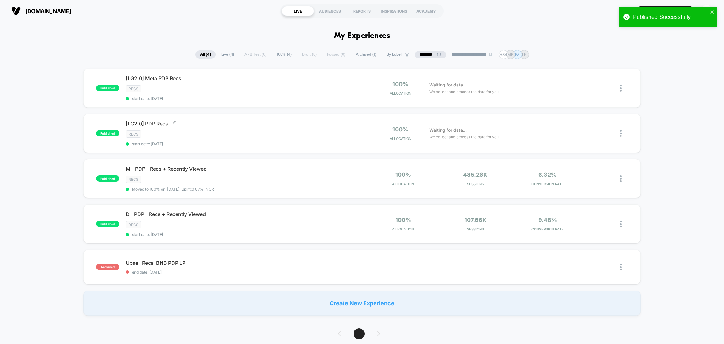
click at [279, 128] on div "[LG2.0] PDP Recs Click to edit experience details Click to edit experience deta…" at bounding box center [244, 133] width 236 height 26
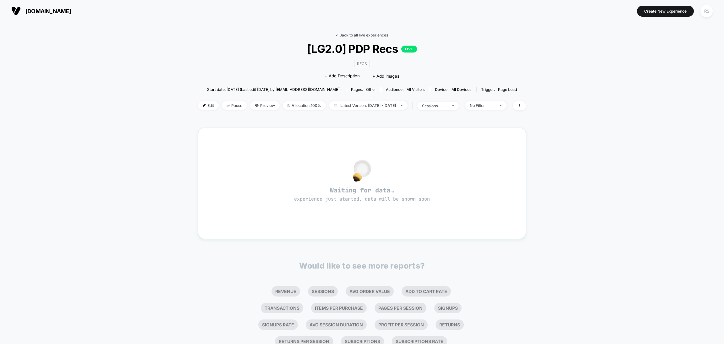
click at [352, 35] on link "< Back to all live experiences" at bounding box center [362, 35] width 52 height 5
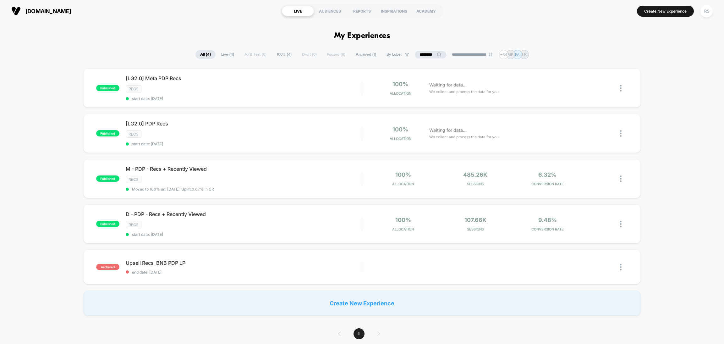
click at [259, 54] on div "**********" at bounding box center [362, 54] width 333 height 9
click at [220, 54] on span "Live ( 4 )" at bounding box center [228, 54] width 22 height 8
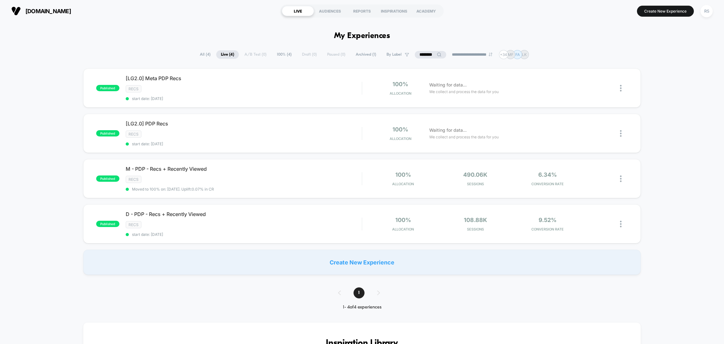
click at [425, 50] on div "**********" at bounding box center [362, 54] width 334 height 9
click at [425, 51] on input "********" at bounding box center [430, 55] width 31 height 8
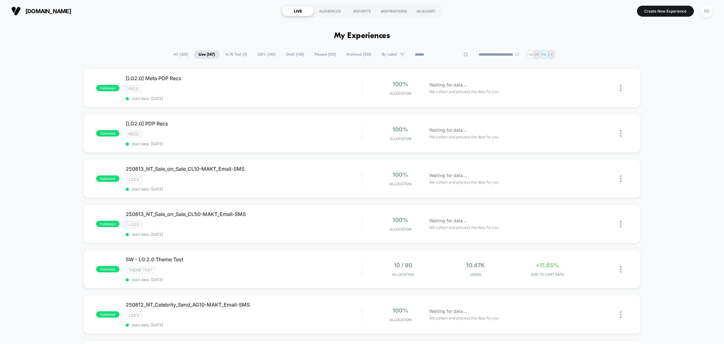
click at [229, 50] on div "**********" at bounding box center [362, 54] width 355 height 9
click at [236, 55] on span "A/B Test ( 2 )" at bounding box center [251, 54] width 31 height 8
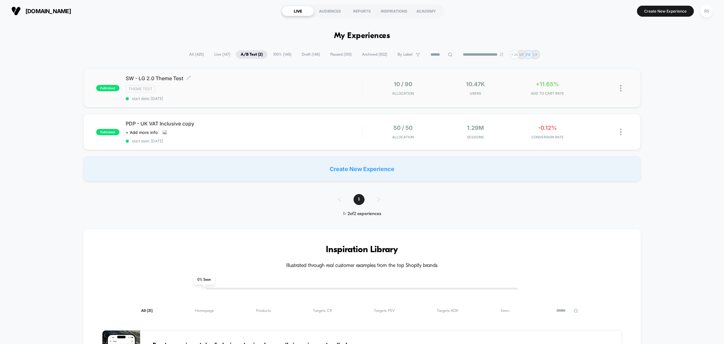
click at [269, 79] on span "SW - LG 2.0 Theme Test Click to edit experience details" at bounding box center [244, 78] width 236 height 6
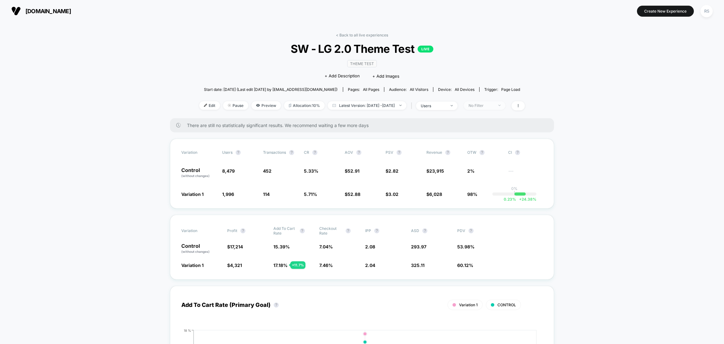
click at [484, 100] on div "< Back to all live experiences SW - LG 2.0 Theme Test LIVE Theme Test Click to …" at bounding box center [362, 75] width 326 height 85
click at [485, 105] on div "No Filter" at bounding box center [481, 105] width 25 height 5
click at [493, 168] on span "New Visitors" at bounding box center [489, 165] width 26 height 5
click at [509, 195] on button "Save" at bounding box center [495, 196] width 58 height 10
click at [512, 100] on div "< Back to all live experiences SW - LG 2.0 Theme Test LIVE Theme Test Click to …" at bounding box center [362, 75] width 326 height 85
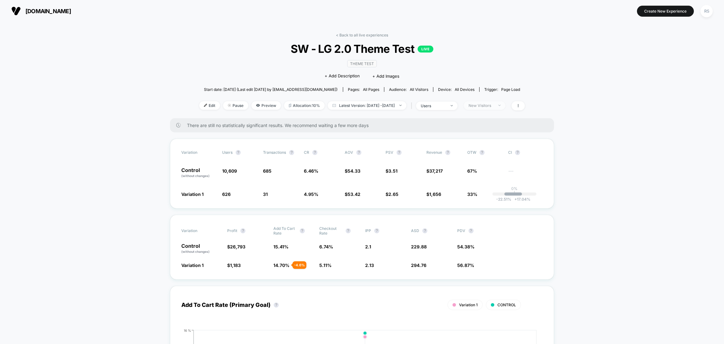
click at [505, 103] on span "New Visitors" at bounding box center [484, 105] width 41 height 8
click at [499, 153] on span "Returning Visitors" at bounding box center [494, 153] width 36 height 5
click at [498, 196] on button "Save" at bounding box center [495, 196] width 58 height 10
click at [494, 106] on div "Returning Visitors" at bounding box center [481, 105] width 25 height 5
click at [496, 140] on span "Desktop Visitors" at bounding box center [493, 140] width 34 height 5
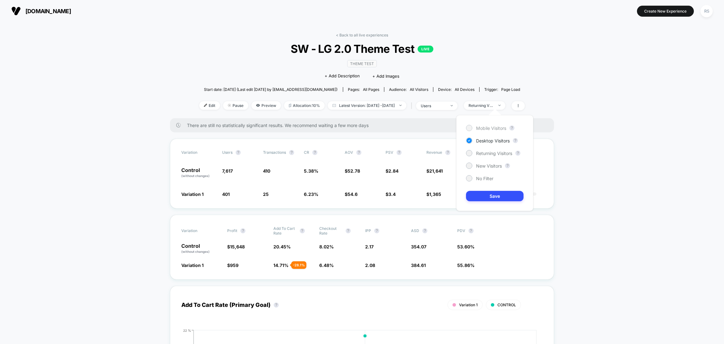
click at [494, 127] on span "Mobile Visitors" at bounding box center [491, 127] width 30 height 5
click at [497, 197] on button "Save" at bounding box center [495, 196] width 58 height 10
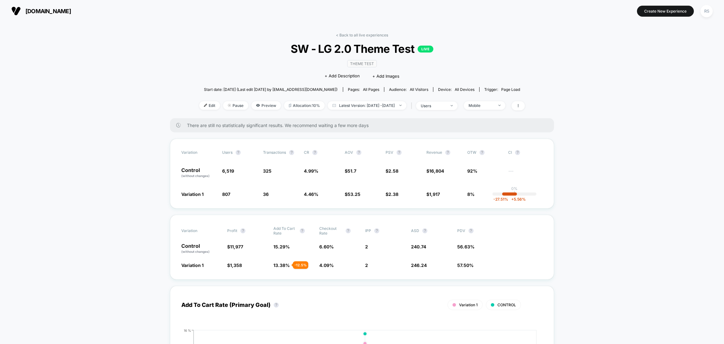
click at [488, 111] on div "< Back to all live experiences SW - LG 2.0 Theme Test LIVE Theme Test Click to …" at bounding box center [362, 75] width 326 height 85
click at [488, 109] on div "Edit Pause Preview Allocation: 10% Latest Version: Aug 12, 2025 - Aug 12, 2025 …" at bounding box center [362, 105] width 326 height 9
click at [488, 106] on div "Mobile" at bounding box center [481, 105] width 25 height 5
click at [490, 139] on span "Desktop Visitors" at bounding box center [493, 140] width 34 height 5
drag, startPoint x: 496, startPoint y: 183, endPoint x: 499, endPoint y: 197, distance: 14.0
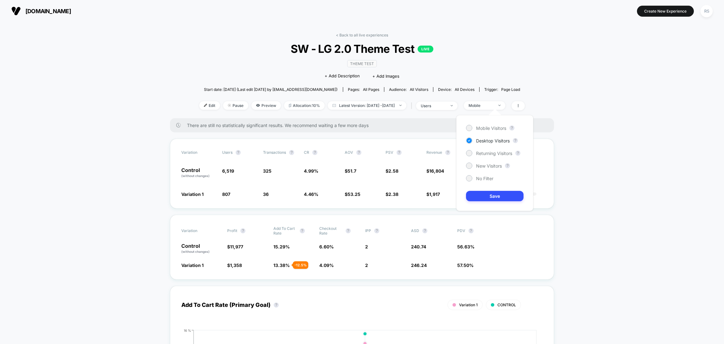
click at [496, 184] on div "Mobile Visitors ? Desktop Visitors ? Returning Visitors ? New Visitors ? No Fil…" at bounding box center [494, 163] width 77 height 96
click at [499, 197] on button "Save" at bounding box center [495, 196] width 58 height 10
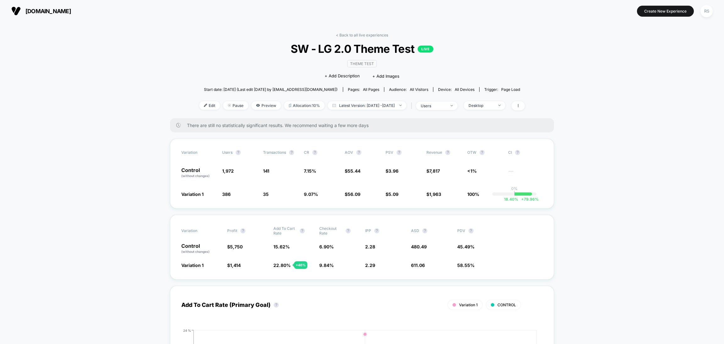
click at [378, 34] on link "< Back to all live experiences" at bounding box center [362, 35] width 52 height 5
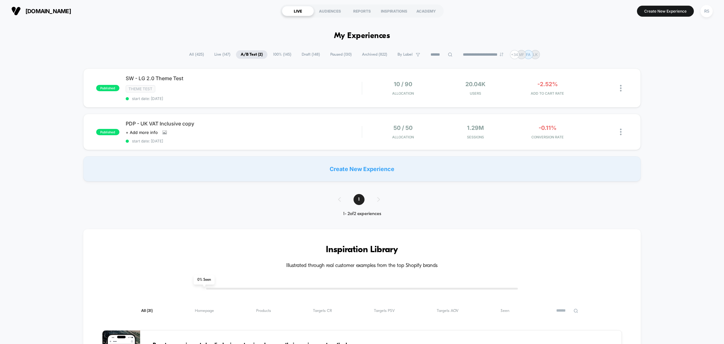
click at [198, 52] on span "All ( 425 )" at bounding box center [197, 54] width 24 height 8
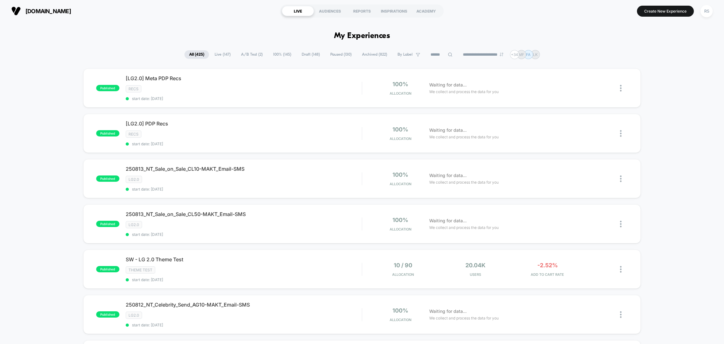
click at [440, 51] on input at bounding box center [441, 55] width 31 height 8
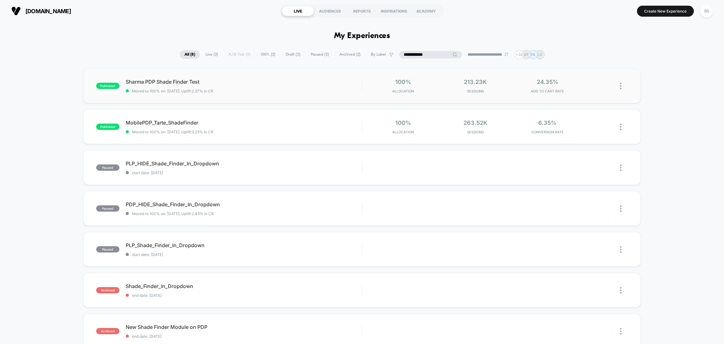
type input "**********"
drag, startPoint x: 271, startPoint y: 93, endPoint x: 268, endPoint y: 68, distance: 25.3
click at [272, 94] on div "published Sharma PDP Shade Finder Test Moved to 100% on: 8/8/2025 . Uplift: 2.3…" at bounding box center [362, 86] width 558 height 35
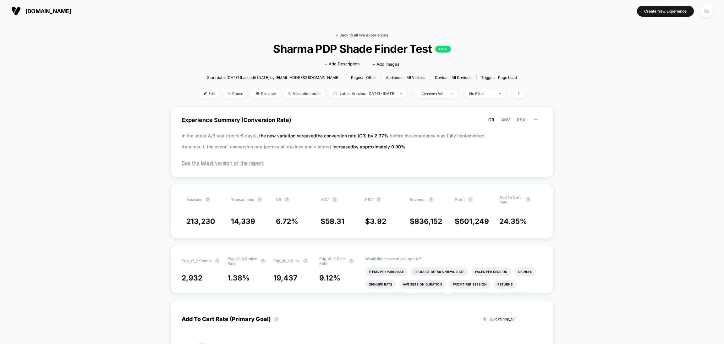
click at [377, 34] on link "< Back to all live experiences" at bounding box center [362, 35] width 52 height 5
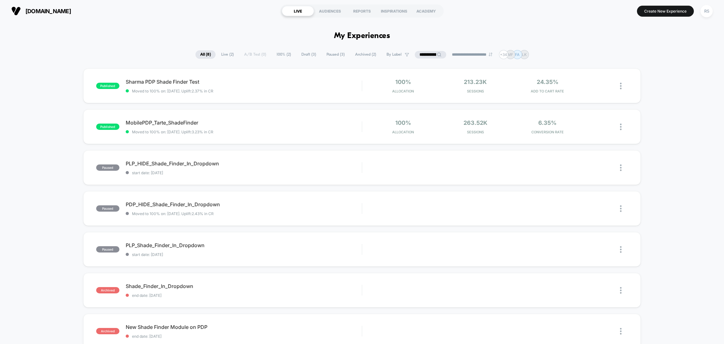
click at [256, 51] on div "**********" at bounding box center [362, 54] width 333 height 9
click at [421, 58] on input "**********" at bounding box center [430, 55] width 31 height 8
click at [421, 58] on input "**********" at bounding box center [430, 55] width 63 height 8
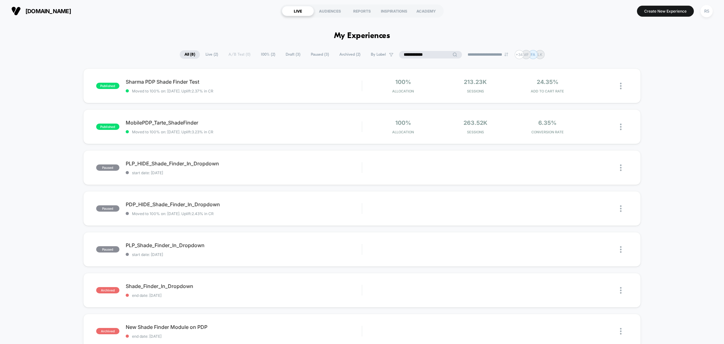
click at [421, 58] on input "**********" at bounding box center [430, 55] width 63 height 8
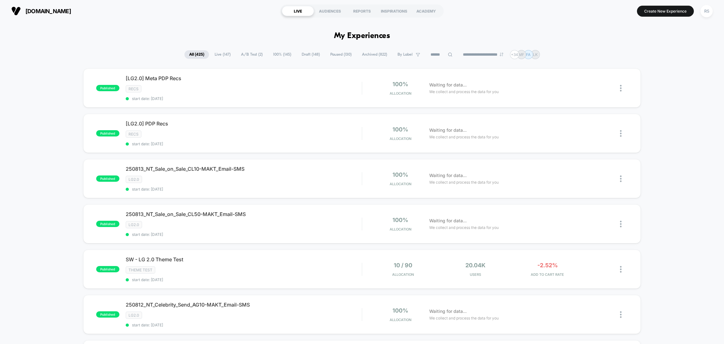
click at [236, 51] on span "A/B Test ( 2 )" at bounding box center [251, 54] width 31 height 8
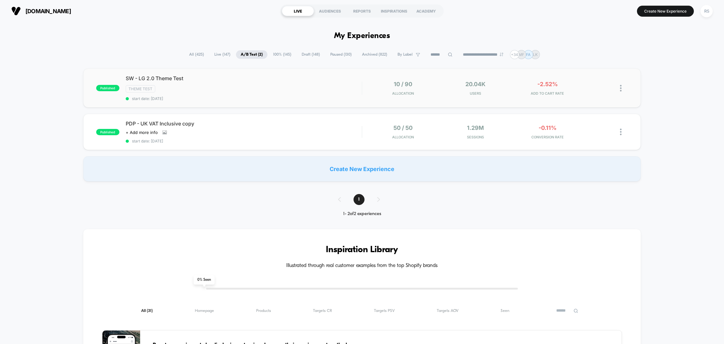
click at [240, 90] on div "Theme Test" at bounding box center [244, 88] width 236 height 7
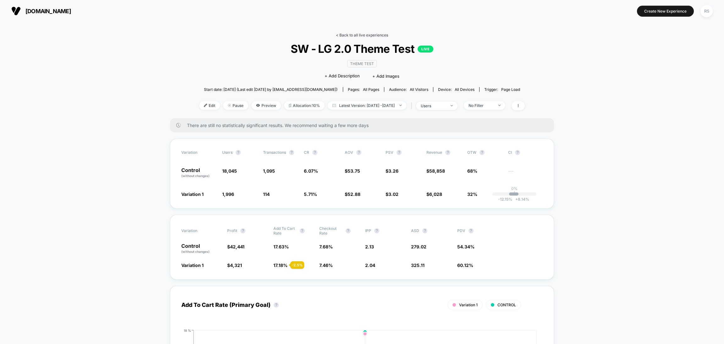
click at [348, 34] on link "< Back to all live experiences" at bounding box center [362, 35] width 52 height 5
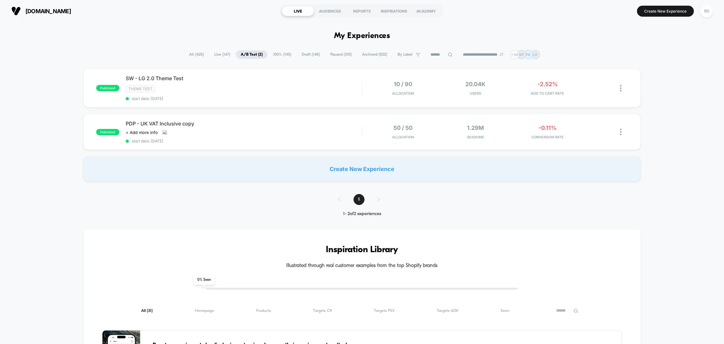
click at [187, 55] on span "All ( 425 )" at bounding box center [197, 54] width 24 height 8
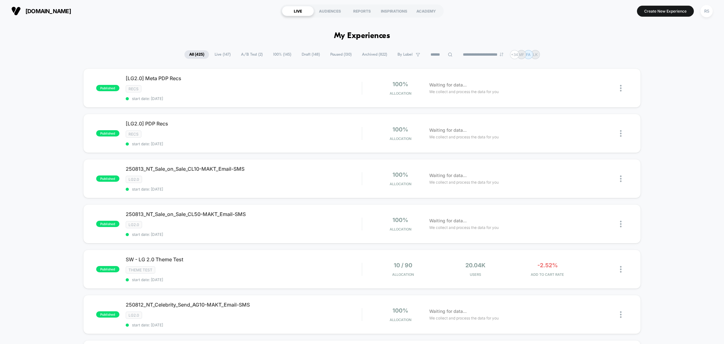
click at [429, 53] on input at bounding box center [441, 55] width 31 height 8
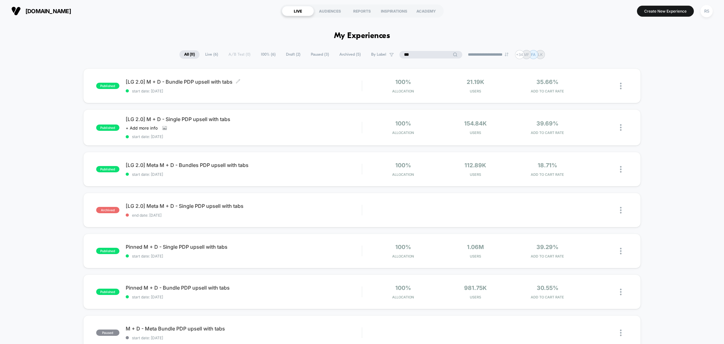
type input "***"
click at [308, 90] on span "start date: 8/11/2025" at bounding box center [244, 91] width 236 height 5
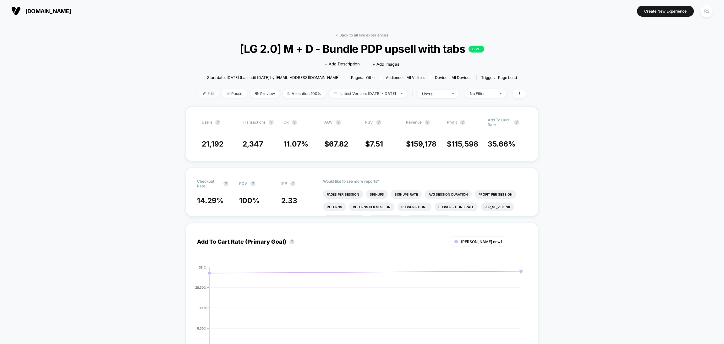
click at [200, 93] on span "Edit" at bounding box center [208, 93] width 21 height 8
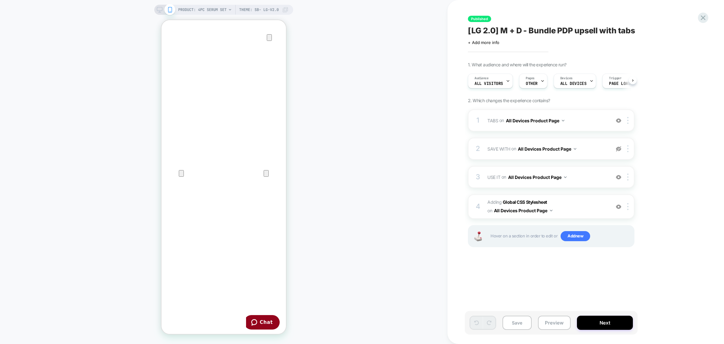
scroll to position [0, 0]
click at [587, 184] on div "3 USE IT Adding Blocks List AFTER #_loomi_addon_1746983146920-bundle-LG-2-0 #us…" at bounding box center [551, 177] width 167 height 22
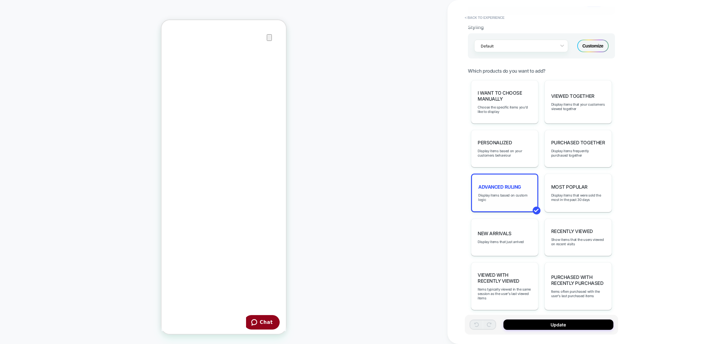
scroll to position [366, 0]
click at [497, 184] on span "Advanced Ruling" at bounding box center [499, 187] width 43 height 6
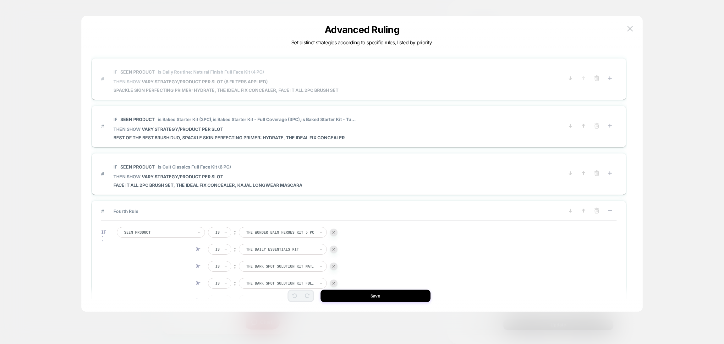
click at [276, 81] on span "THEN SHOW VARY STRATEGY/PRODUCT PER SLOT (6 filters applied)" at bounding box center [225, 81] width 225 height 5
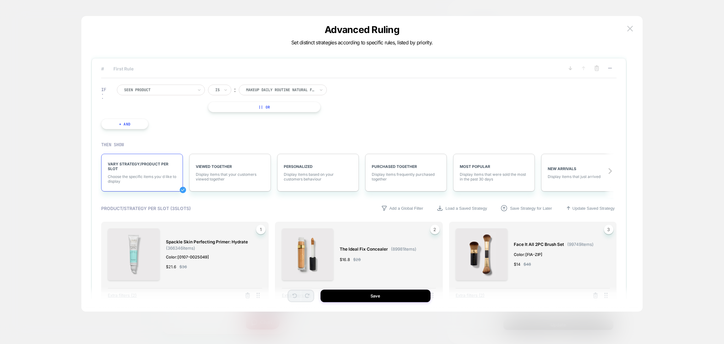
click at [361, 69] on span "# First Rule" at bounding box center [328, 68] width 454 height 5
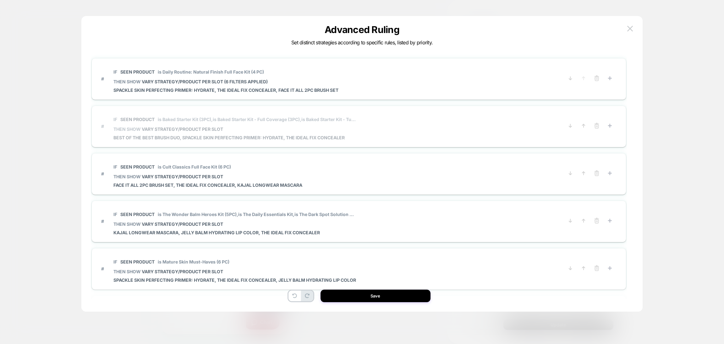
click at [300, 125] on span "IF Seen Product is Baked Starter Kit (3PC), is Baked Starter Kit - Full Coverag…" at bounding box center [234, 119] width 242 height 14
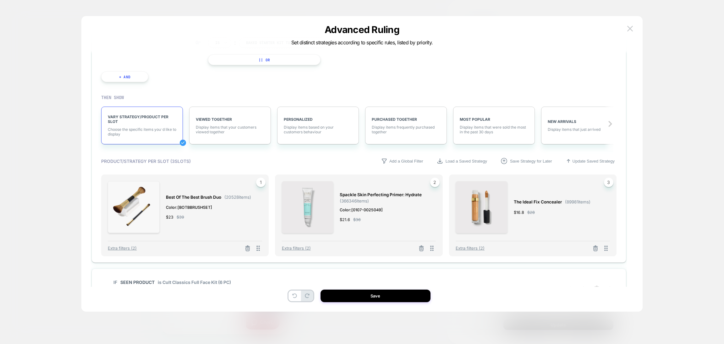
scroll to position [220, 0]
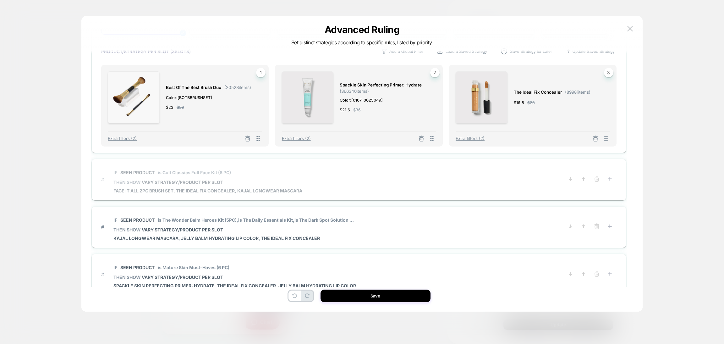
click at [351, 187] on span "# IF Seen Product is Cult Classics Full Face Kit (6 PC) THEN SHOW VARY STRATEGY…" at bounding box center [328, 179] width 454 height 28
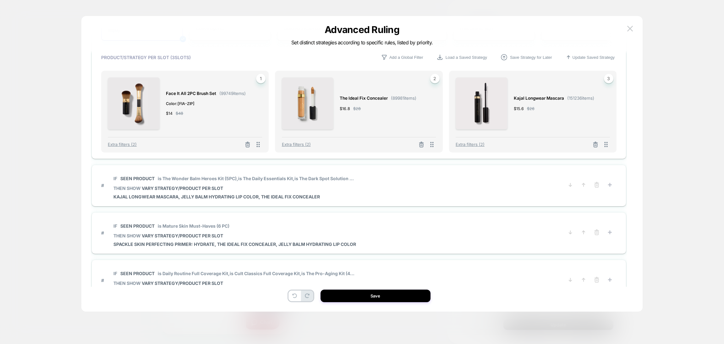
scroll to position [215, 0]
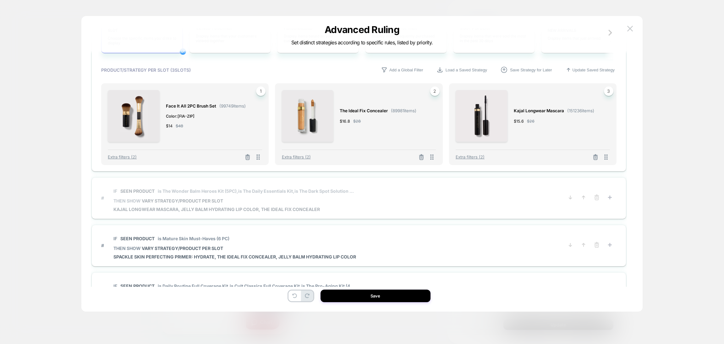
click at [350, 198] on span "THEN SHOW VARY STRATEGY/PRODUCT PER SLOT" at bounding box center [234, 200] width 242 height 5
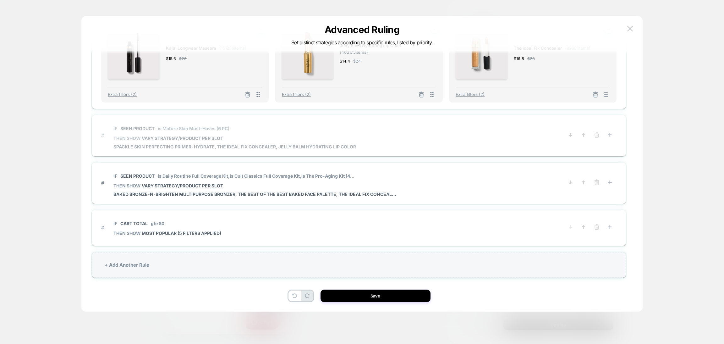
click at [318, 135] on span "THEN SHOW VARY STRATEGY/PRODUCT PER SLOT" at bounding box center [234, 137] width 243 height 5
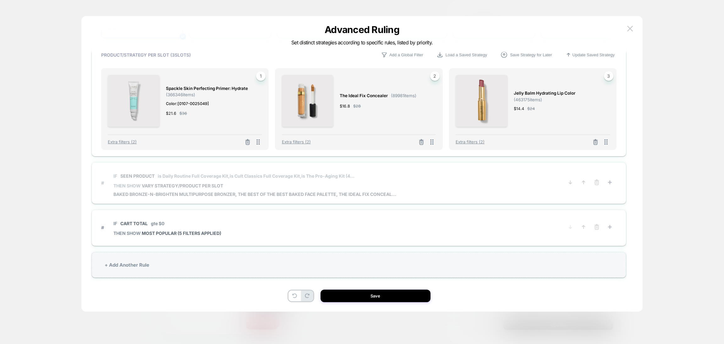
click at [351, 185] on div "IF Seen Product is Daily Routine Full Coverage Kit, is Cult Classics Full Cover…" at bounding box center [254, 183] width 283 height 28
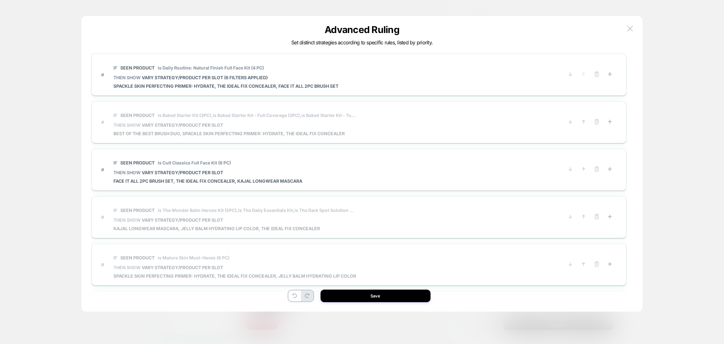
scroll to position [0, 0]
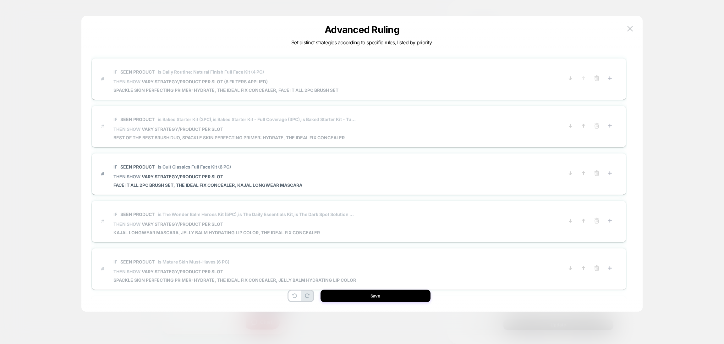
click at [329, 77] on span "IF Seen Product is Daily Routine: Natural Finish Full Face Kit (4 PC)" at bounding box center [225, 72] width 225 height 14
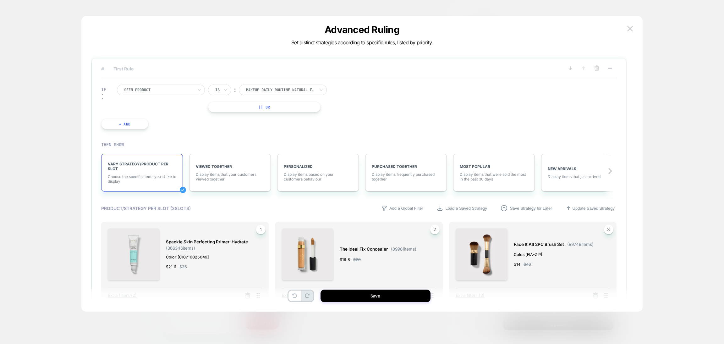
scroll to position [325, 0]
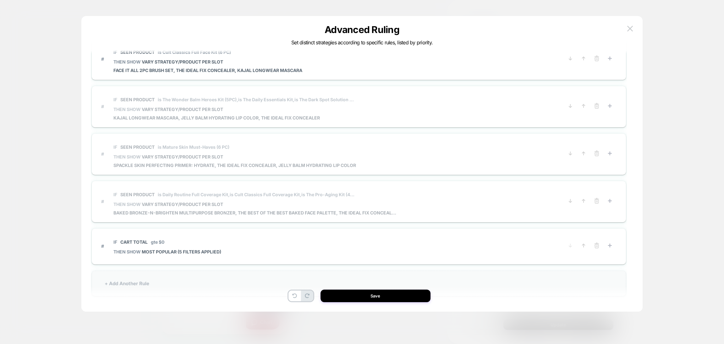
click at [539, 283] on div "+ Add Another Rule" at bounding box center [359, 283] width 534 height 25
click at [585, 278] on icon at bounding box center [584, 281] width 6 height 6
click at [191, 257] on div at bounding box center [158, 260] width 69 height 6
type input "****"
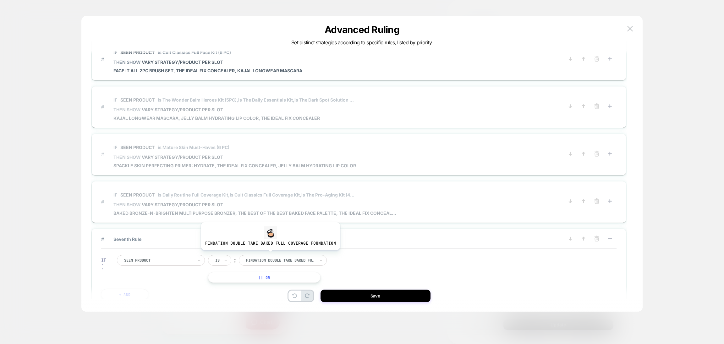
click at [269, 257] on div at bounding box center [280, 260] width 69 height 6
type input "*********"
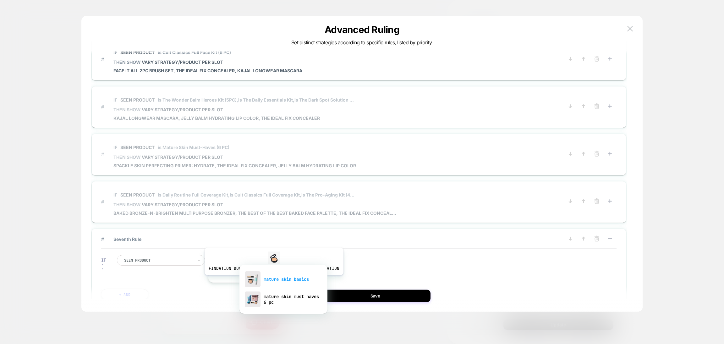
click at [273, 279] on div "mature skin basics" at bounding box center [284, 279] width 82 height 20
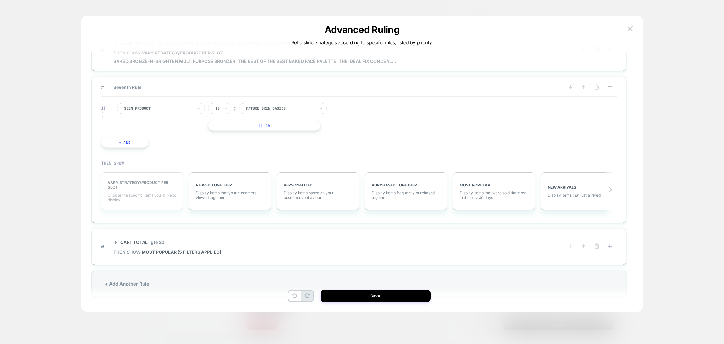
click at [118, 172] on div "VARY STRATEGY/PRODUCT PER SLOT Choose the specific items you׳d like to display" at bounding box center [142, 191] width 82 height 38
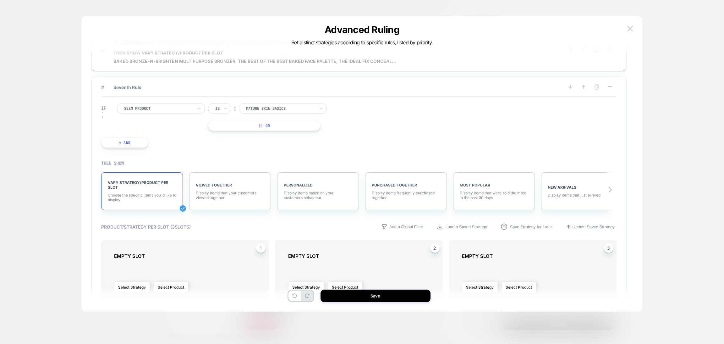
scroll to position [372, 0]
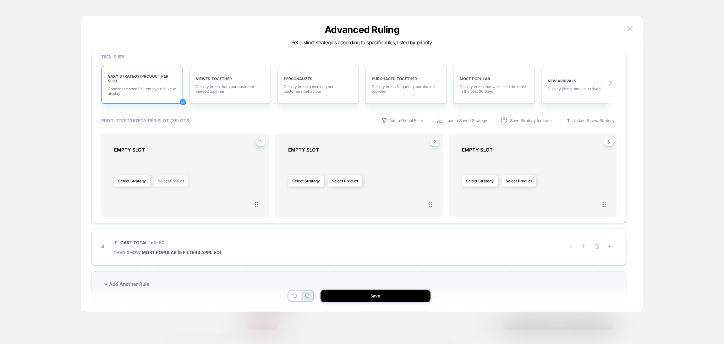
click at [187, 180] on button "Select Product" at bounding box center [171, 181] width 35 height 12
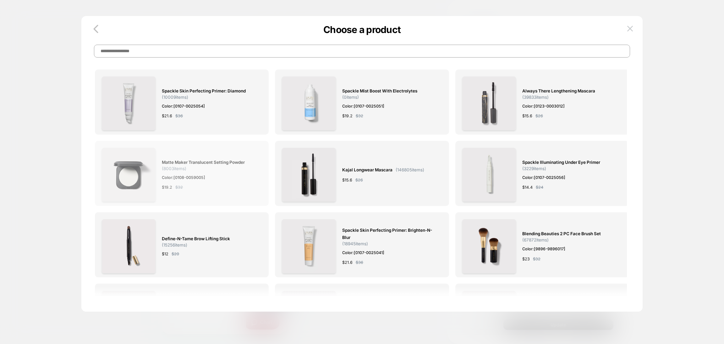
scroll to position [0, 0]
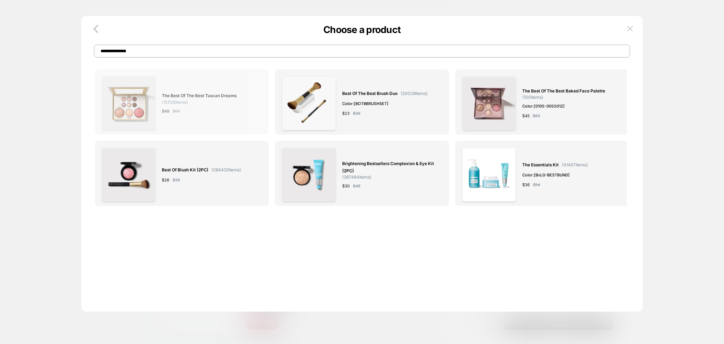
type input "**********"
click at [232, 89] on div "The Best of the Best Tuscan Dreams ( 151126 items) $ 49 $ 69" at bounding box center [209, 103] width 94 height 54
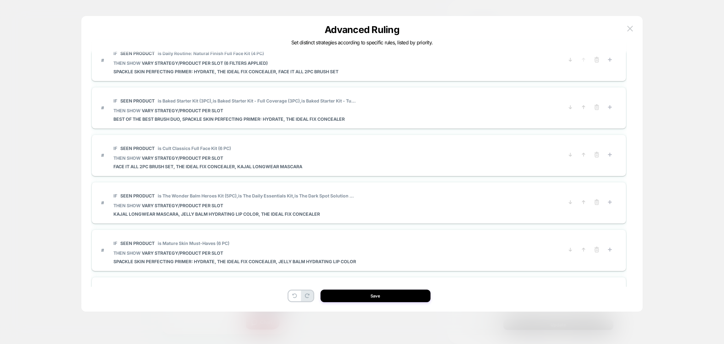
scroll to position [330, 0]
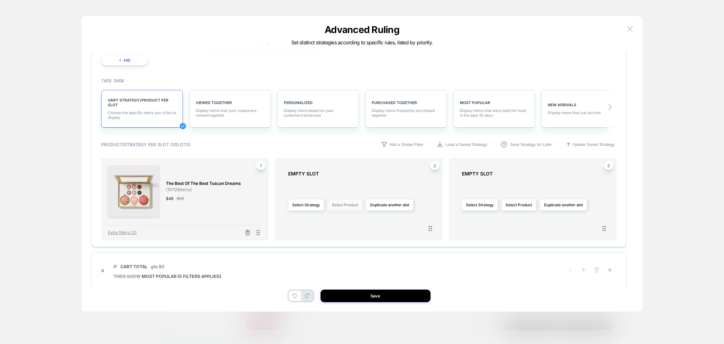
click at [354, 204] on button "Select Product" at bounding box center [345, 205] width 35 height 12
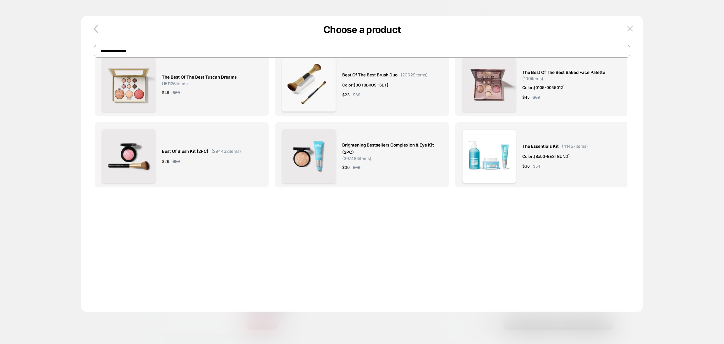
scroll to position [0, 0]
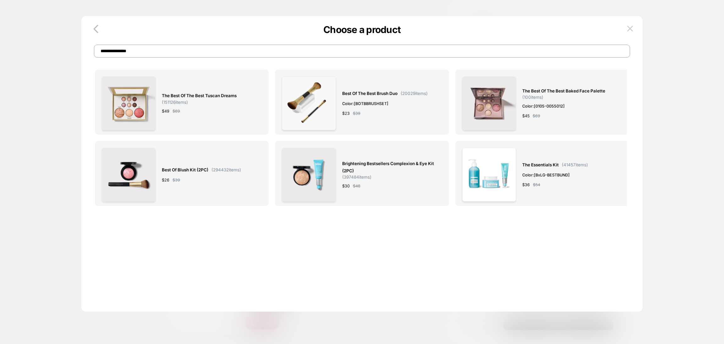
click at [171, 52] on input "**********" at bounding box center [362, 51] width 536 height 13
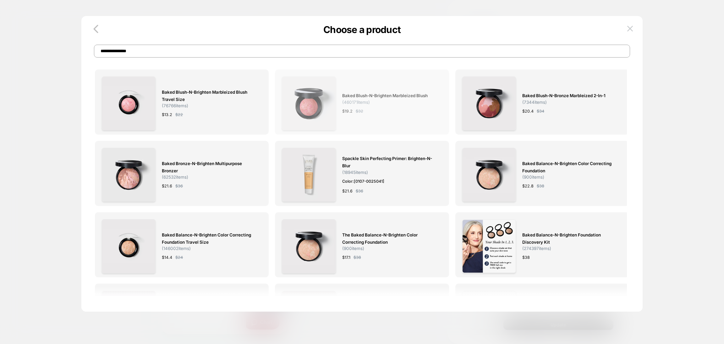
type input "**********"
click at [345, 85] on div "Baked Blush-n-Brighten Marbleized Blush ( 460171 items) $ 19.2 $ 32" at bounding box center [389, 103] width 94 height 54
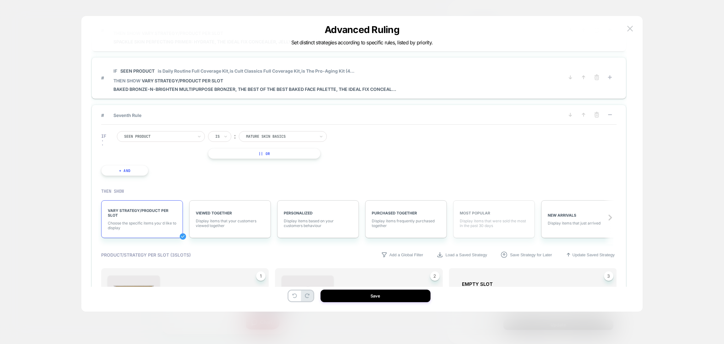
scroll to position [330, 0]
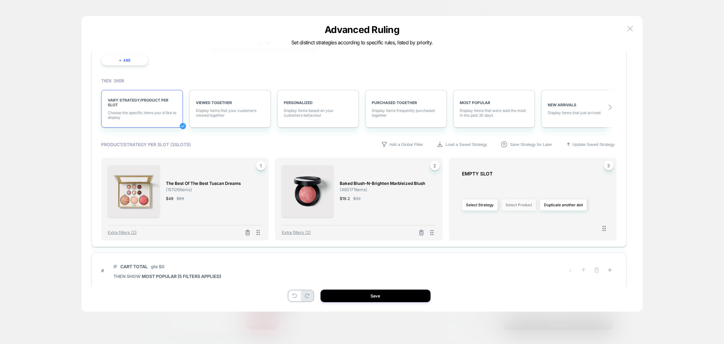
click at [529, 203] on button "Select Product" at bounding box center [519, 205] width 35 height 12
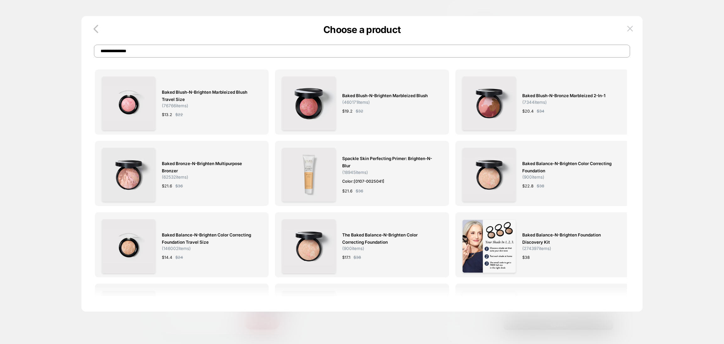
click at [161, 52] on input "**********" at bounding box center [362, 51] width 536 height 13
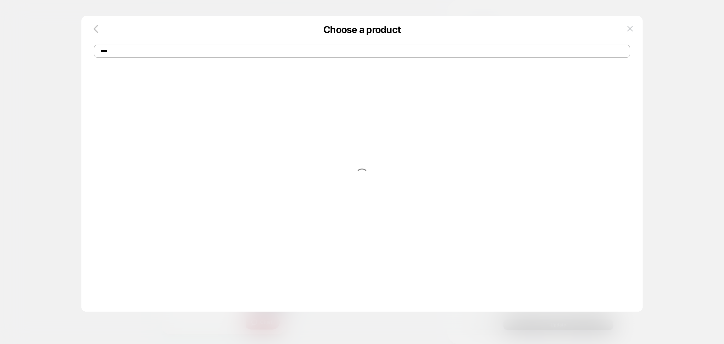
type input "*****"
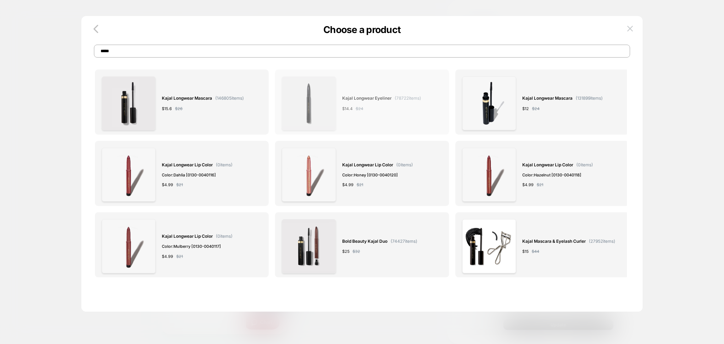
click at [380, 131] on div "Kajal Longwear Eyeliner ( 78722 items) $ 14.4 $ 24" at bounding box center [362, 101] width 174 height 65
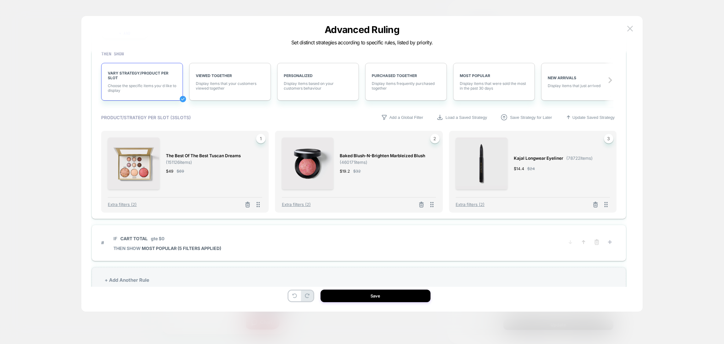
scroll to position [372, 0]
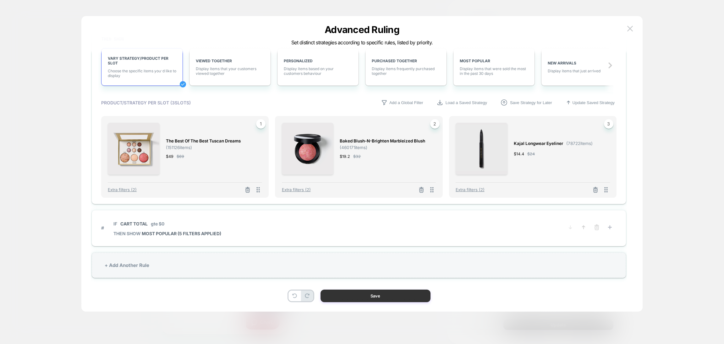
click at [372, 300] on button "Save" at bounding box center [376, 295] width 110 height 13
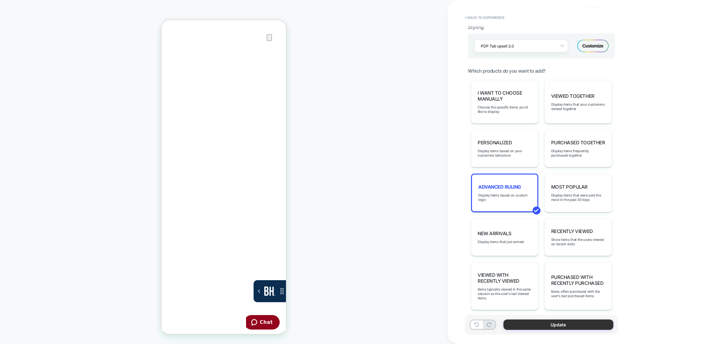
click at [552, 325] on button "Update" at bounding box center [559, 324] width 110 height 10
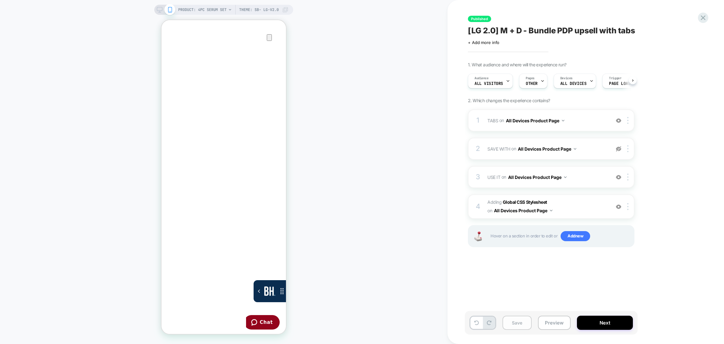
click at [510, 328] on button "Save" at bounding box center [517, 323] width 29 height 14
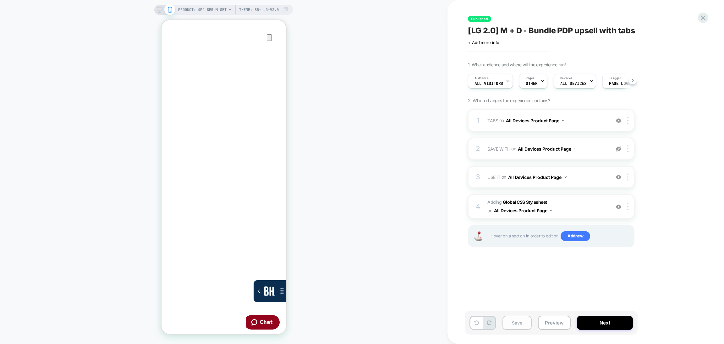
click at [510, 328] on button "Save" at bounding box center [517, 323] width 29 height 14
click at [515, 323] on button "Save" at bounding box center [517, 323] width 29 height 14
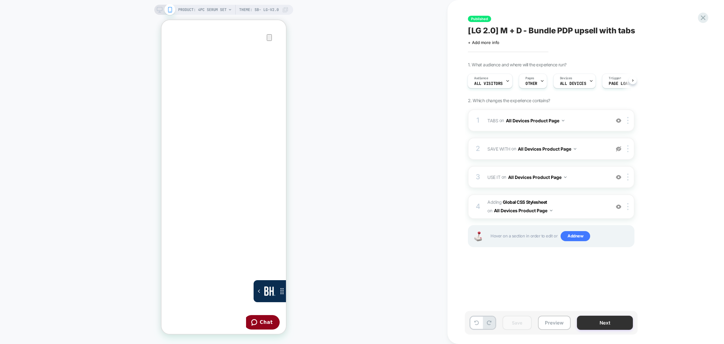
click at [584, 323] on button "Next" at bounding box center [605, 323] width 56 height 14
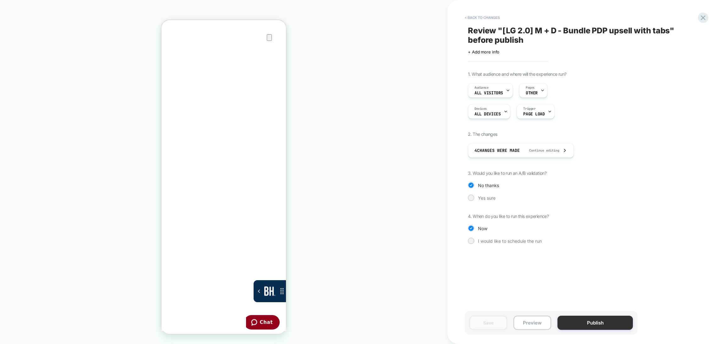
click at [584, 325] on button "Publish" at bounding box center [595, 323] width 75 height 14
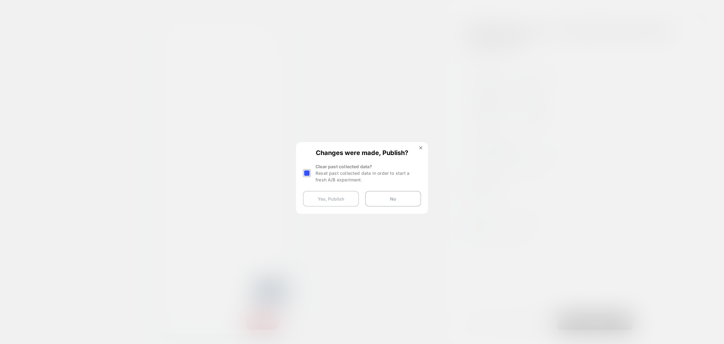
click at [325, 195] on button "Yes, Publish" at bounding box center [331, 199] width 56 height 16
click at [333, 200] on button "Yes, Publish" at bounding box center [331, 199] width 56 height 16
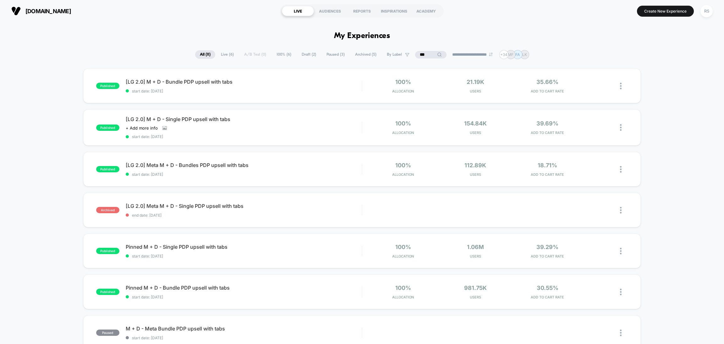
click at [425, 54] on input "***" at bounding box center [430, 55] width 31 height 8
click at [425, 54] on input "***" at bounding box center [431, 55] width 63 height 8
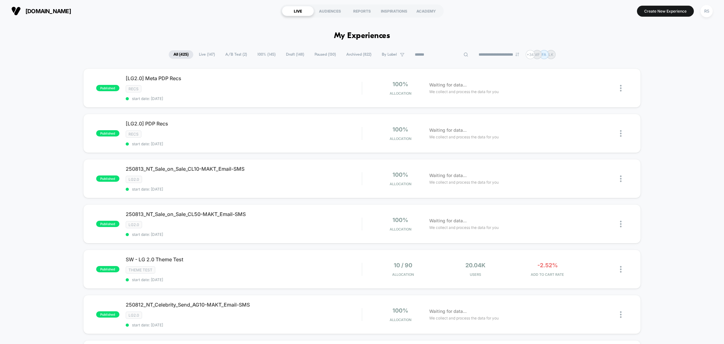
click at [234, 53] on span "A/B Test ( 2 )" at bounding box center [236, 54] width 31 height 8
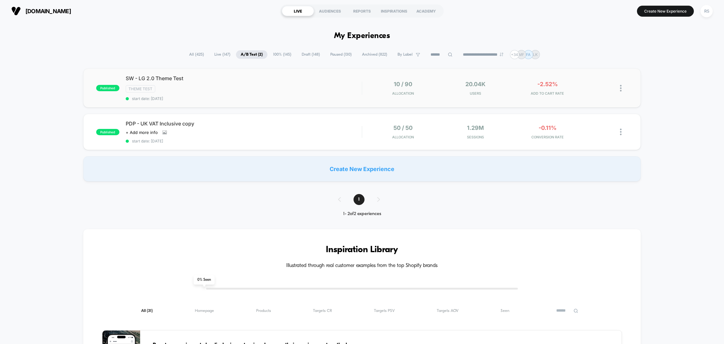
click at [262, 89] on div "Theme Test" at bounding box center [244, 88] width 236 height 7
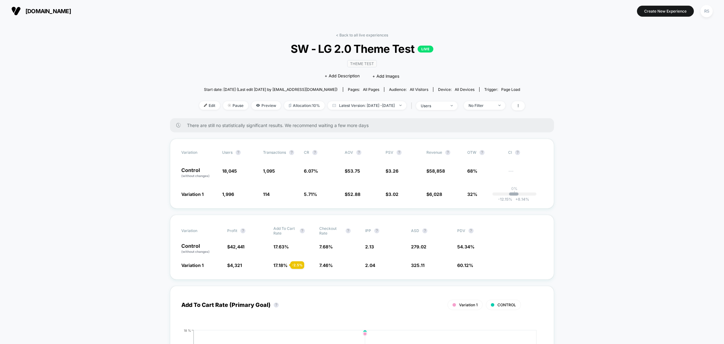
click at [288, 103] on span "Allocation: 10%" at bounding box center [304, 105] width 41 height 8
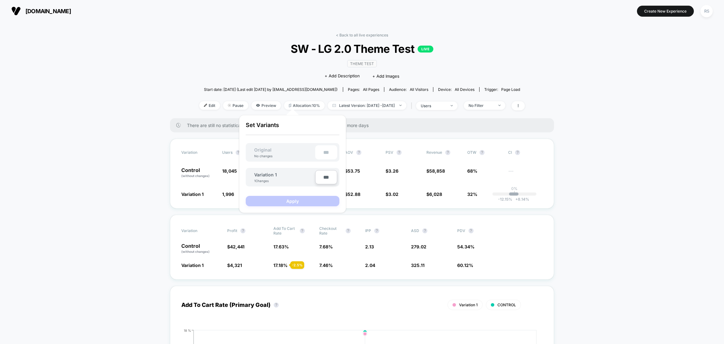
click at [320, 177] on input "***" at bounding box center [326, 177] width 22 height 14
type input "***"
type input "**"
type input "***"
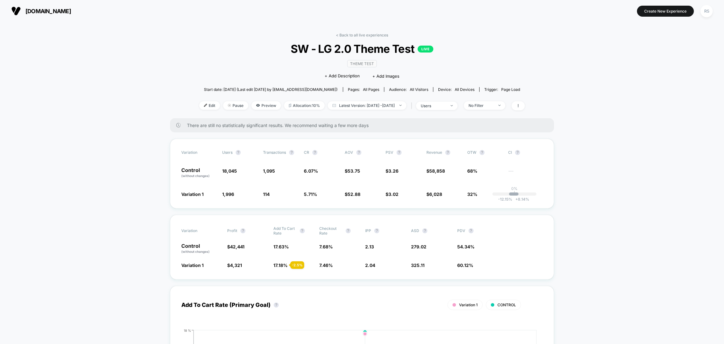
click at [283, 100] on div "< Back to all live experiences SW - LG 2.0 Theme Test LIVE Theme Test Click to …" at bounding box center [362, 75] width 326 height 85
click at [284, 102] on span "Allocation: 10%" at bounding box center [304, 105] width 41 height 8
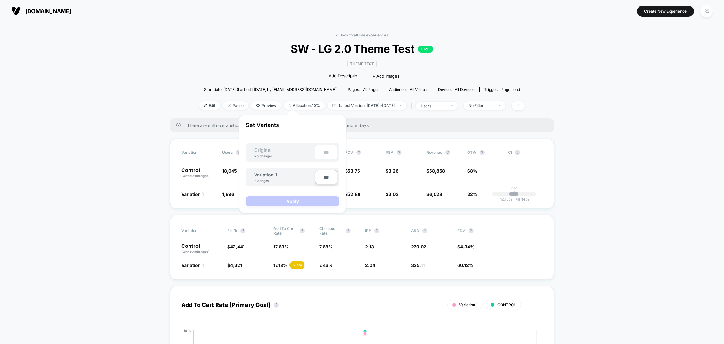
click at [324, 173] on input "***" at bounding box center [326, 177] width 22 height 14
type input "***"
type input "**"
type input "***"
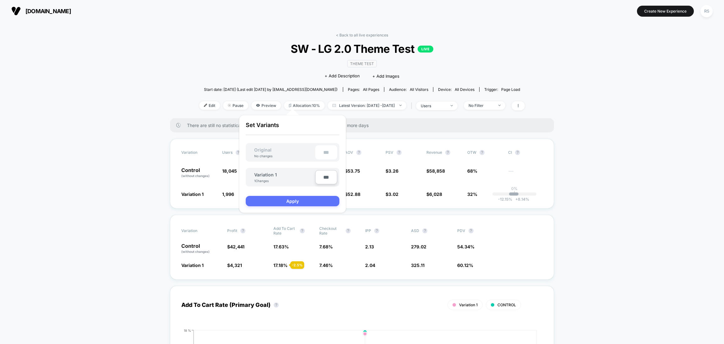
click at [322, 201] on button "Apply" at bounding box center [293, 201] width 94 height 10
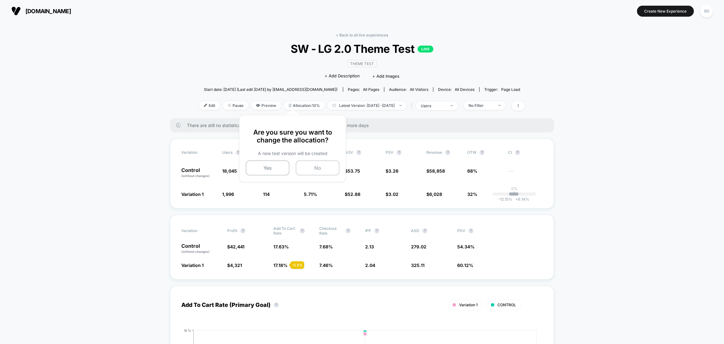
click at [325, 169] on button "No" at bounding box center [318, 167] width 44 height 15
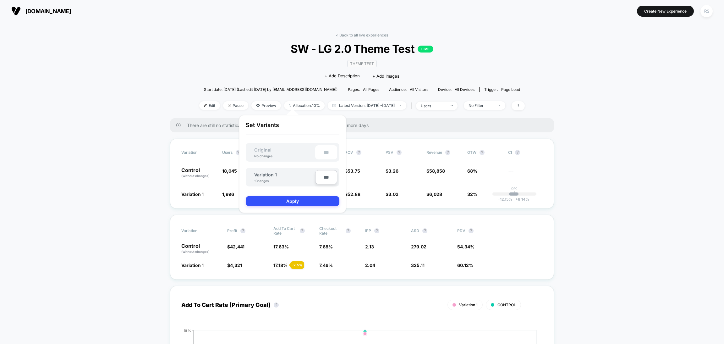
click at [226, 65] on div "< Back to all live experiences SW - LG 2.0 Theme Test LIVE Theme Test Click to …" at bounding box center [362, 75] width 326 height 85
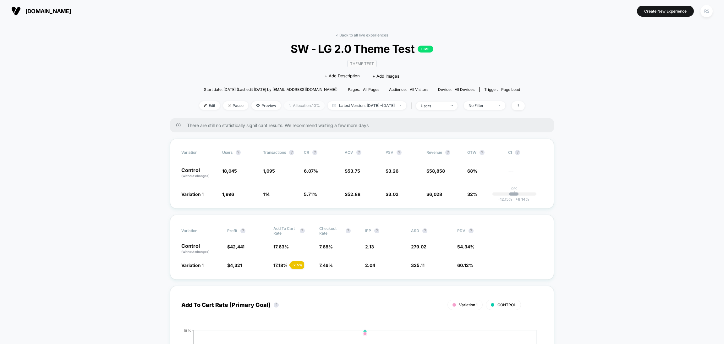
click at [300, 102] on span "Allocation: 10%" at bounding box center [304, 105] width 41 height 8
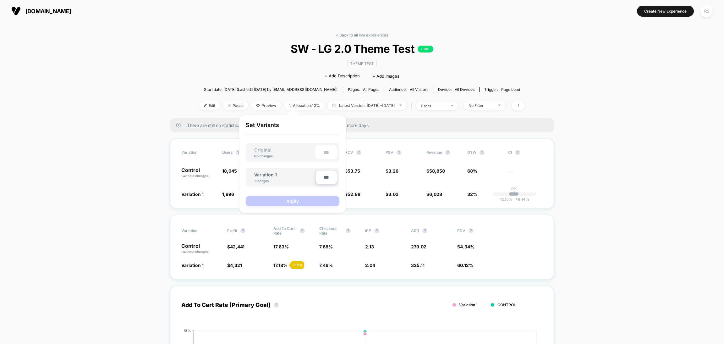
click at [322, 178] on input "***" at bounding box center [326, 177] width 22 height 14
type input "***"
type input "**"
type input "***"
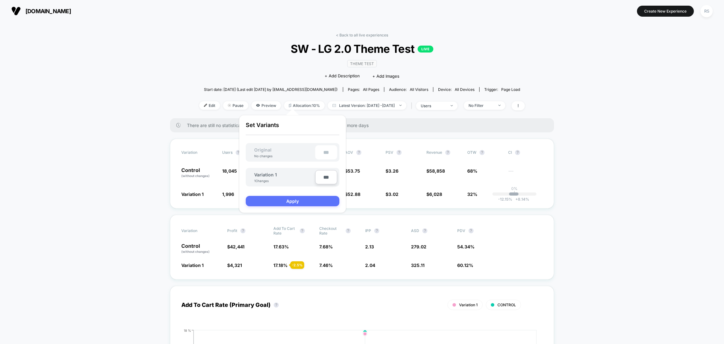
click at [298, 200] on button "Apply" at bounding box center [293, 201] width 94 height 10
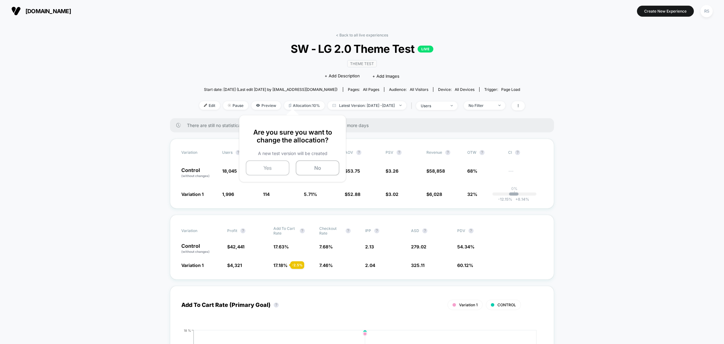
click at [271, 167] on button "Yes" at bounding box center [268, 167] width 44 height 15
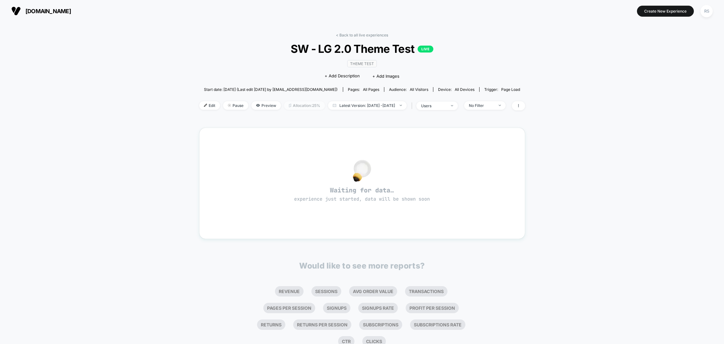
click at [286, 107] on span "Allocation: 25%" at bounding box center [304, 105] width 41 height 8
click at [377, 109] on div "Edit Pause Preview Allocation: 25% Latest Version: [DATE] - [DATE] | users No F…" at bounding box center [362, 105] width 326 height 9
click at [376, 108] on span "Latest Version: [DATE] - [DATE]" at bounding box center [367, 105] width 79 height 8
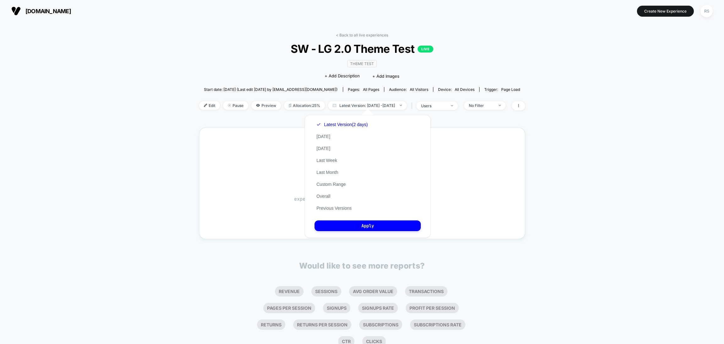
click at [349, 204] on div "Latest Version (2 days) [DATE] [DATE] Last Week Last Month Custom Range Overall…" at bounding box center [342, 166] width 55 height 96
click at [349, 206] on button "Previous Versions" at bounding box center [334, 208] width 39 height 6
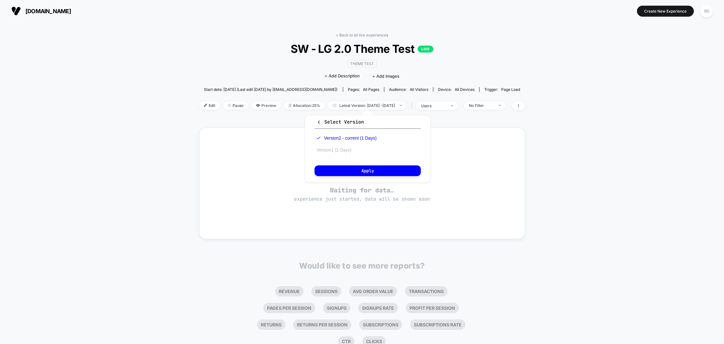
click at [331, 151] on button "Version 1 (1 Days)" at bounding box center [334, 150] width 39 height 6
click at [341, 168] on button "Apply" at bounding box center [368, 170] width 106 height 11
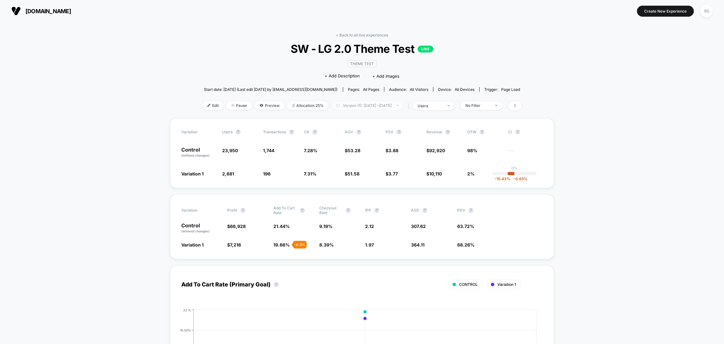
click at [369, 102] on span "Version (1): [DATE] - [DATE]" at bounding box center [368, 105] width 72 height 8
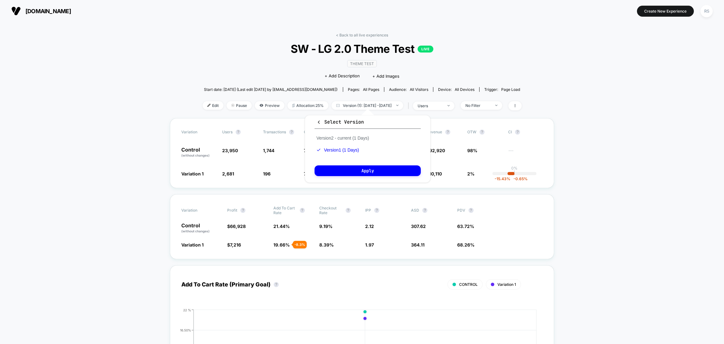
click at [364, 143] on div "Version 2 - current (1 Days) Version 1 (1 Days)" at bounding box center [343, 144] width 56 height 24
click at [364, 140] on button "Version 2 - current (1 Days)" at bounding box center [343, 138] width 56 height 6
click at [368, 170] on button "Apply" at bounding box center [368, 170] width 106 height 11
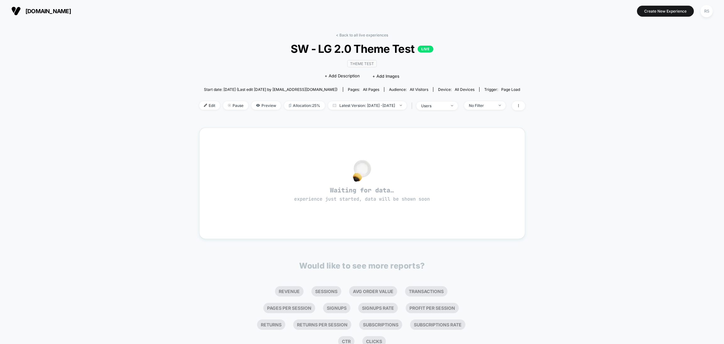
click at [199, 74] on div "< Back to all live experiences SW - LG 2.0 Theme Test LIVE Theme Test Click to …" at bounding box center [362, 75] width 326 height 85
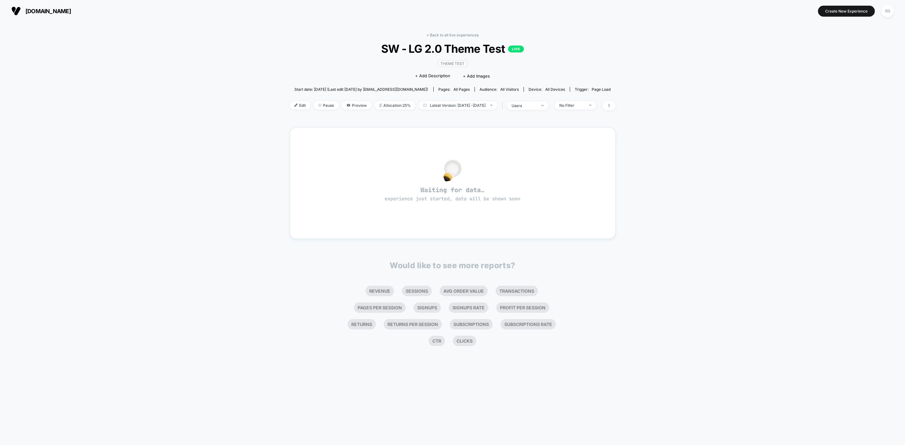
click at [249, 2] on div "laurageller.com Create New Experience RS" at bounding box center [452, 11] width 905 height 22
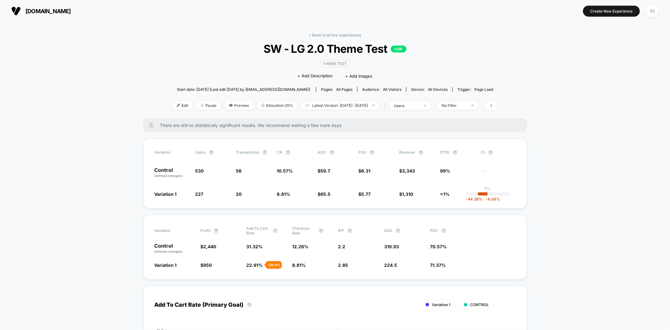
click at [463, 100] on div "< Back to all live experiences SW - LG 2.0 Theme Test LIVE Theme Test Click to …" at bounding box center [335, 75] width 326 height 85
click at [466, 106] on div "No Filter" at bounding box center [454, 105] width 25 height 5
click at [469, 167] on span "New Visitors" at bounding box center [462, 166] width 26 height 5
click at [475, 194] on button "Save" at bounding box center [468, 196] width 58 height 10
click at [466, 101] on span "New Visitors" at bounding box center [457, 105] width 41 height 8
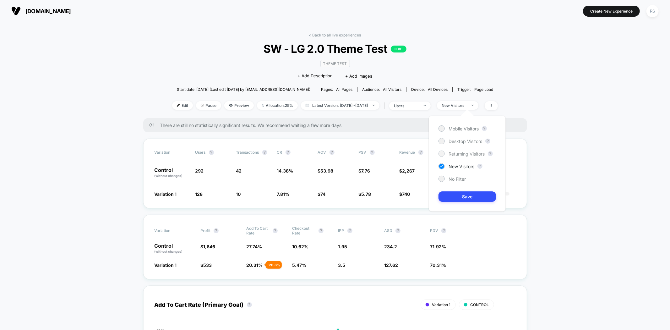
click at [468, 152] on span "Returning Visitors" at bounding box center [467, 153] width 36 height 5
click at [466, 201] on button "Save" at bounding box center [468, 196] width 58 height 10
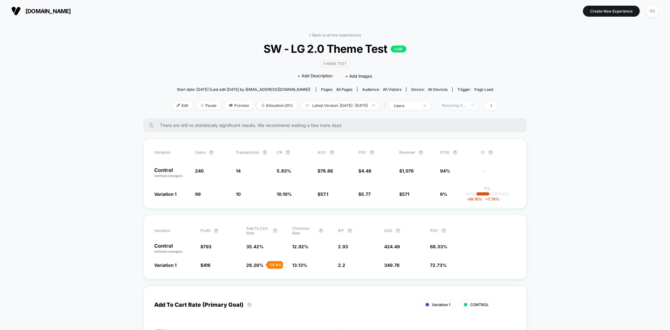
click at [467, 104] on div "Returning Visitors" at bounding box center [454, 105] width 25 height 5
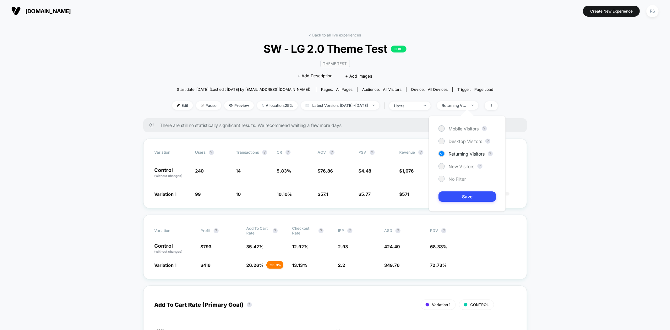
click at [453, 178] on span "No Filter" at bounding box center [457, 178] width 17 height 5
click at [476, 201] on button "Save" at bounding box center [468, 196] width 58 height 10
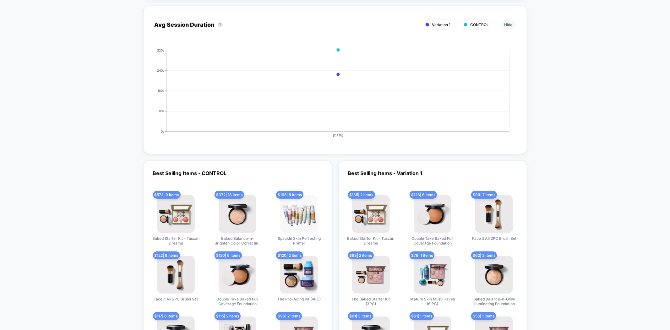
scroll to position [1467, 0]
